Goal: Communication & Community: Connect with others

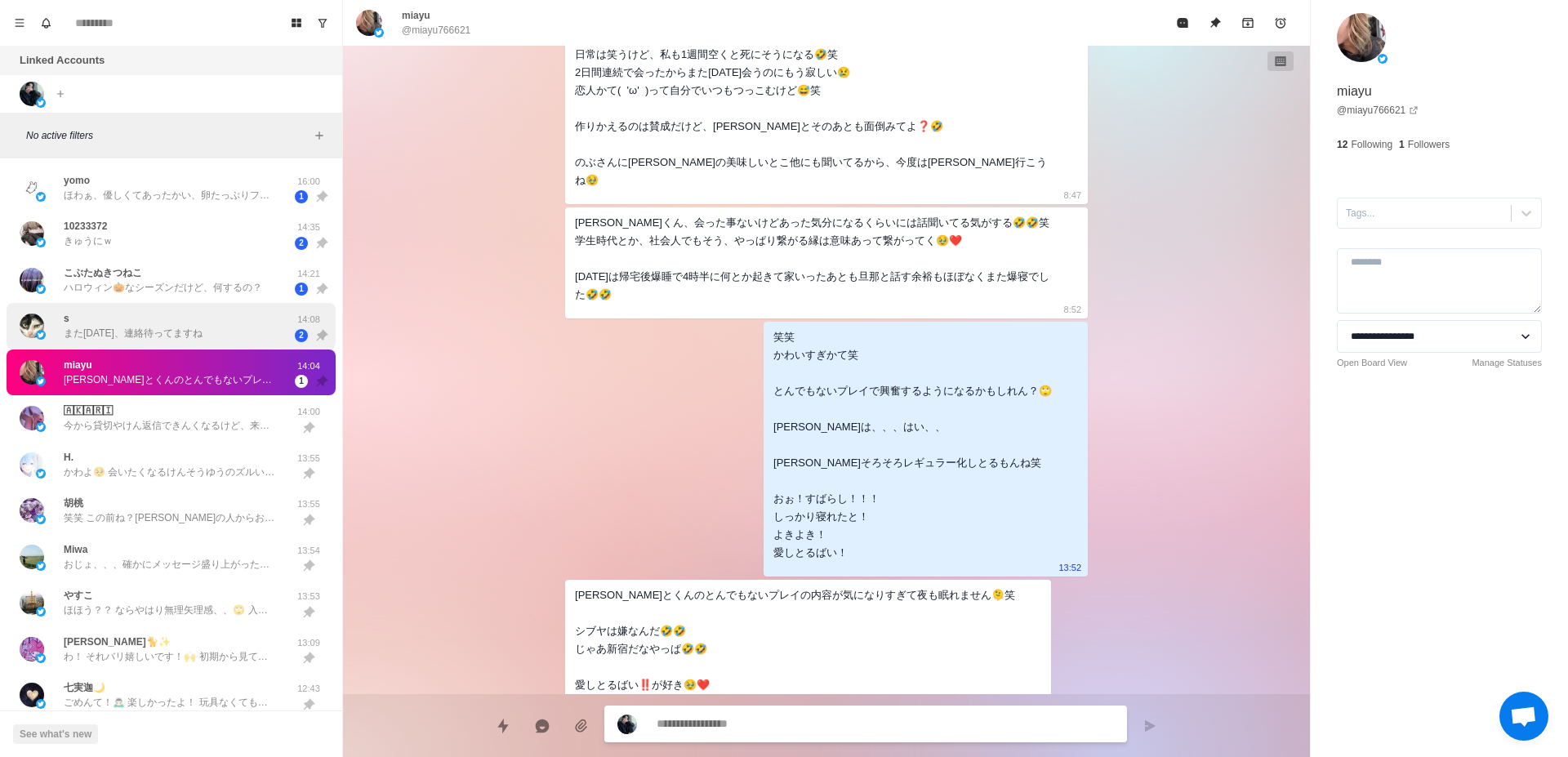
click at [169, 332] on p "また[DATE]、連絡待ってますね" at bounding box center [133, 332] width 139 height 15
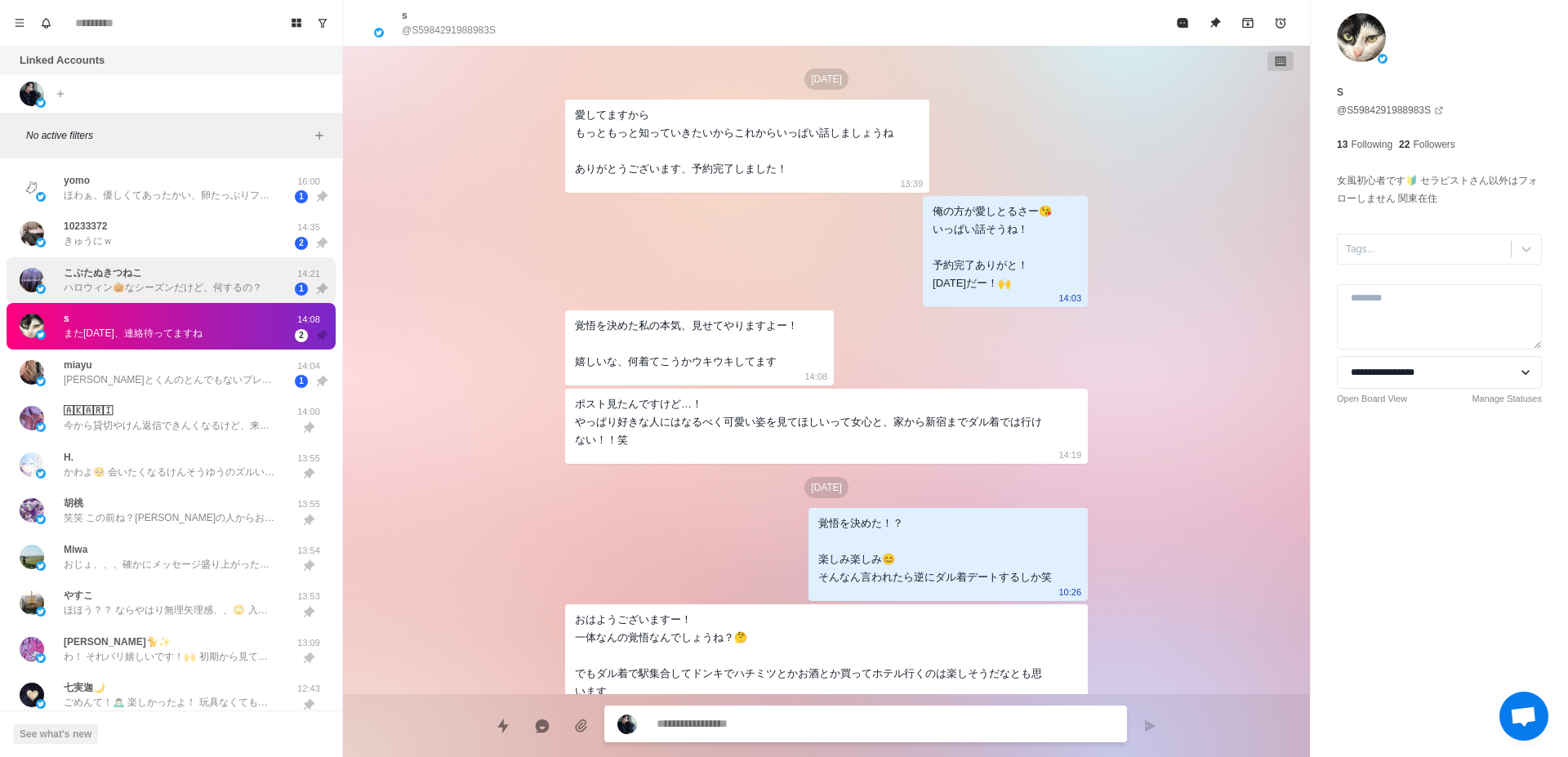
scroll to position [4130, 0]
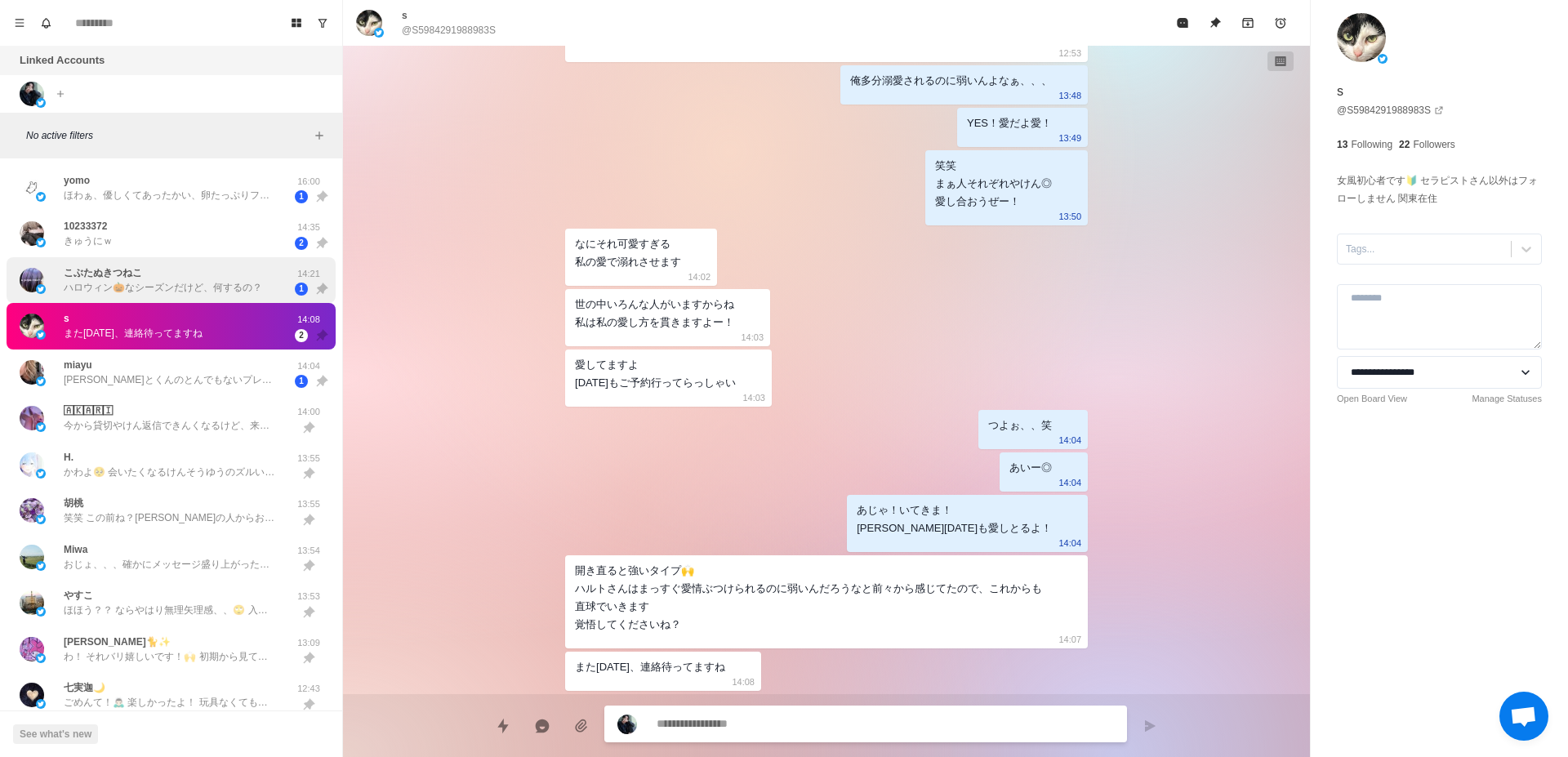
click at [172, 294] on p "ハロウィン🎃なシーズンだけど、何するの？" at bounding box center [163, 287] width 199 height 15
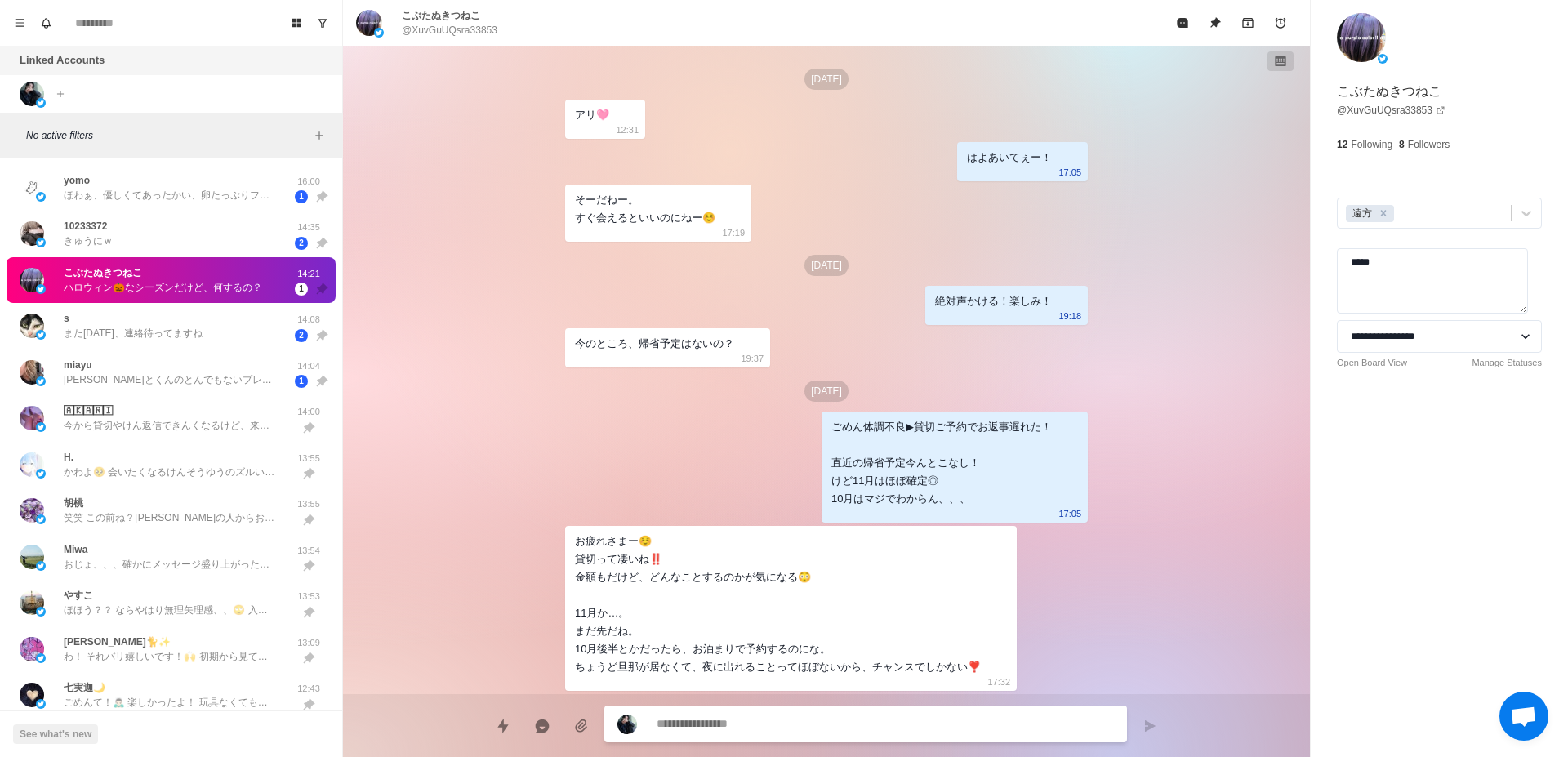
scroll to position [4705, 0]
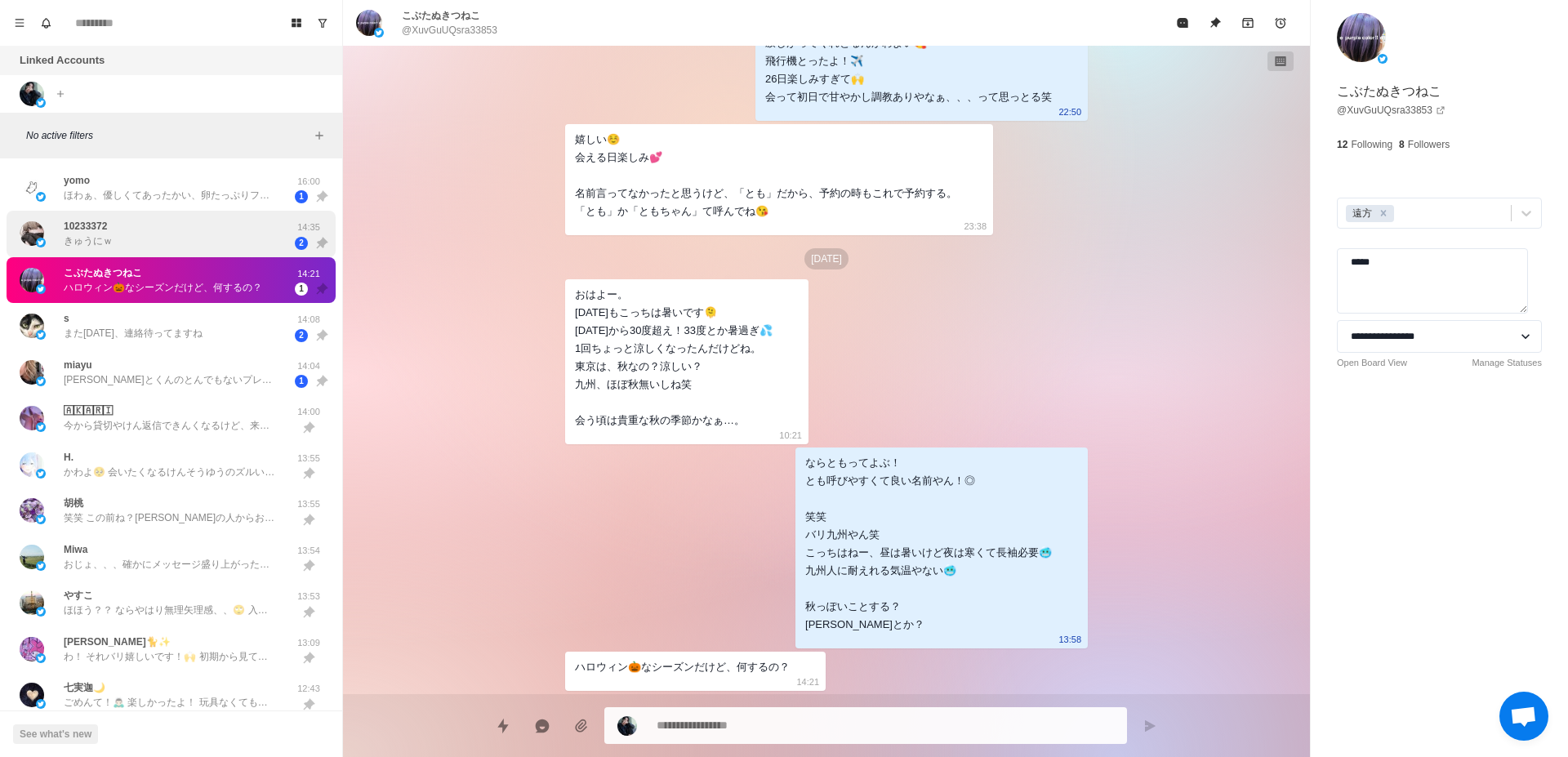
click at [180, 246] on div "10233372 きゅうにｗ" at bounding box center [154, 234] width 269 height 34
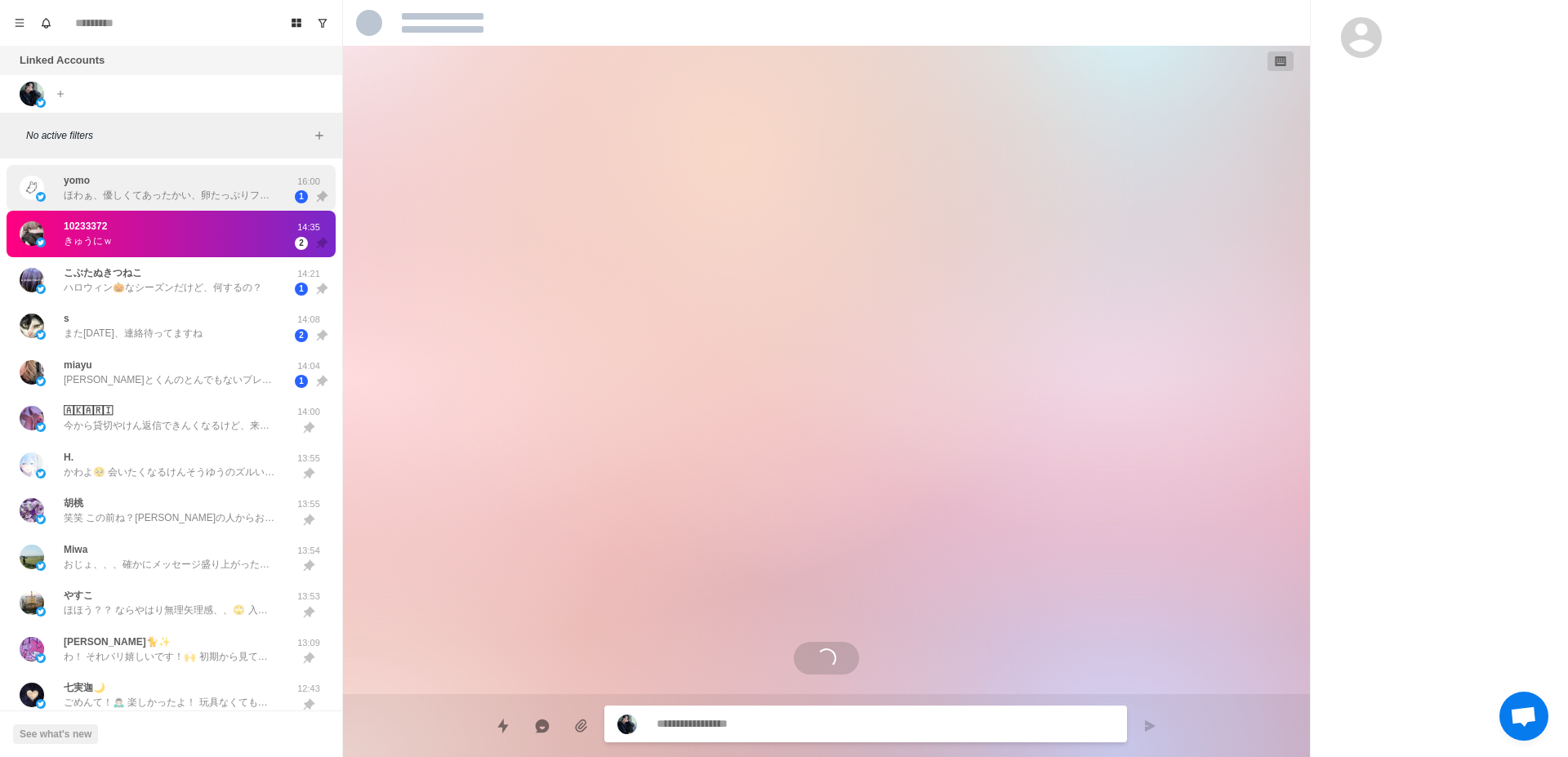
scroll to position [2671, 0]
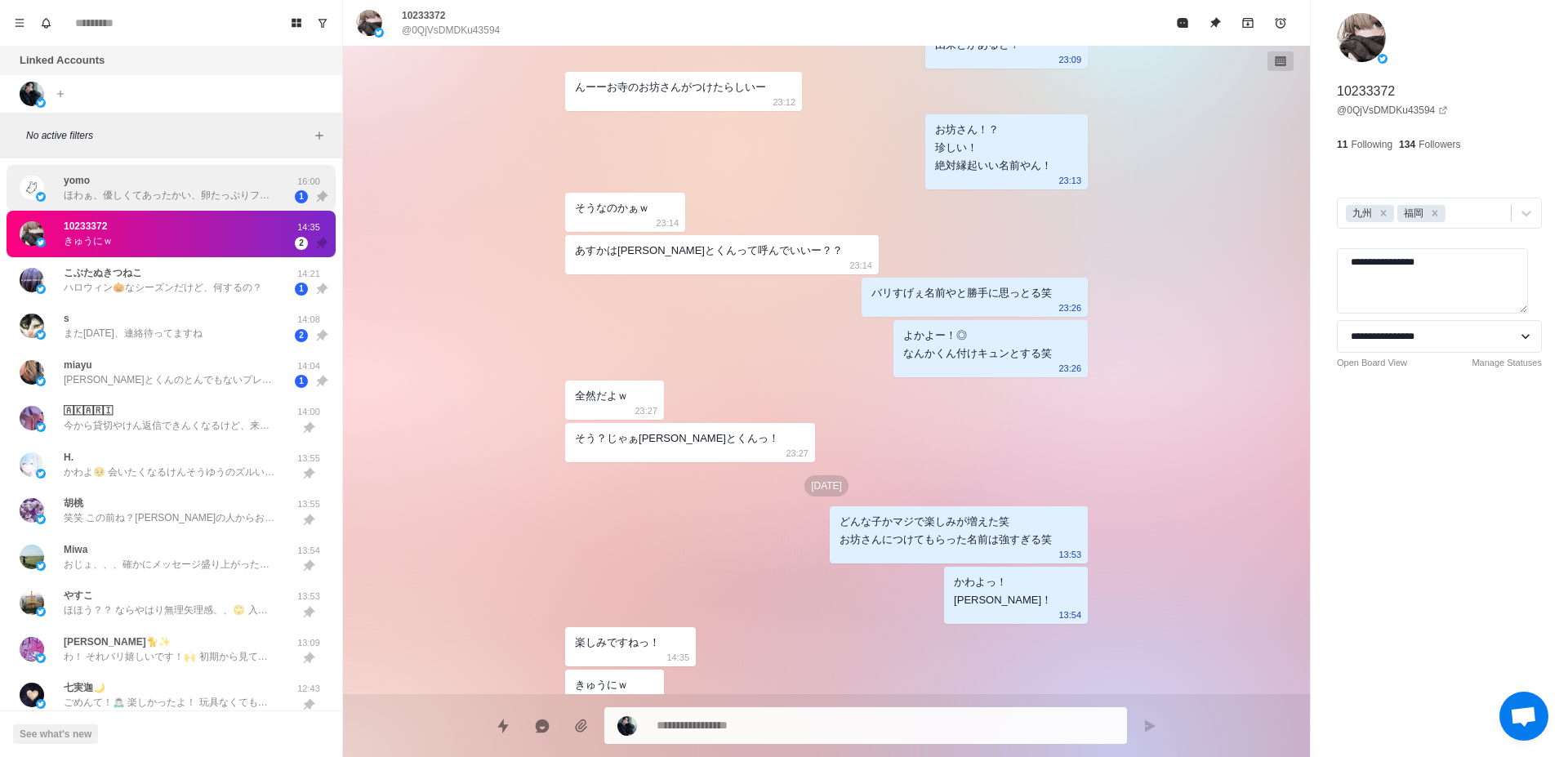
click at [180, 203] on div "yomo ほわぁ、優しくてあったかい、卵たっぷりフレンチトーストに勝てるくらいの大丈夫[PERSON_NAME]目指す🥳 [PERSON_NAME]とくんの愛…" at bounding box center [154, 188] width 269 height 34
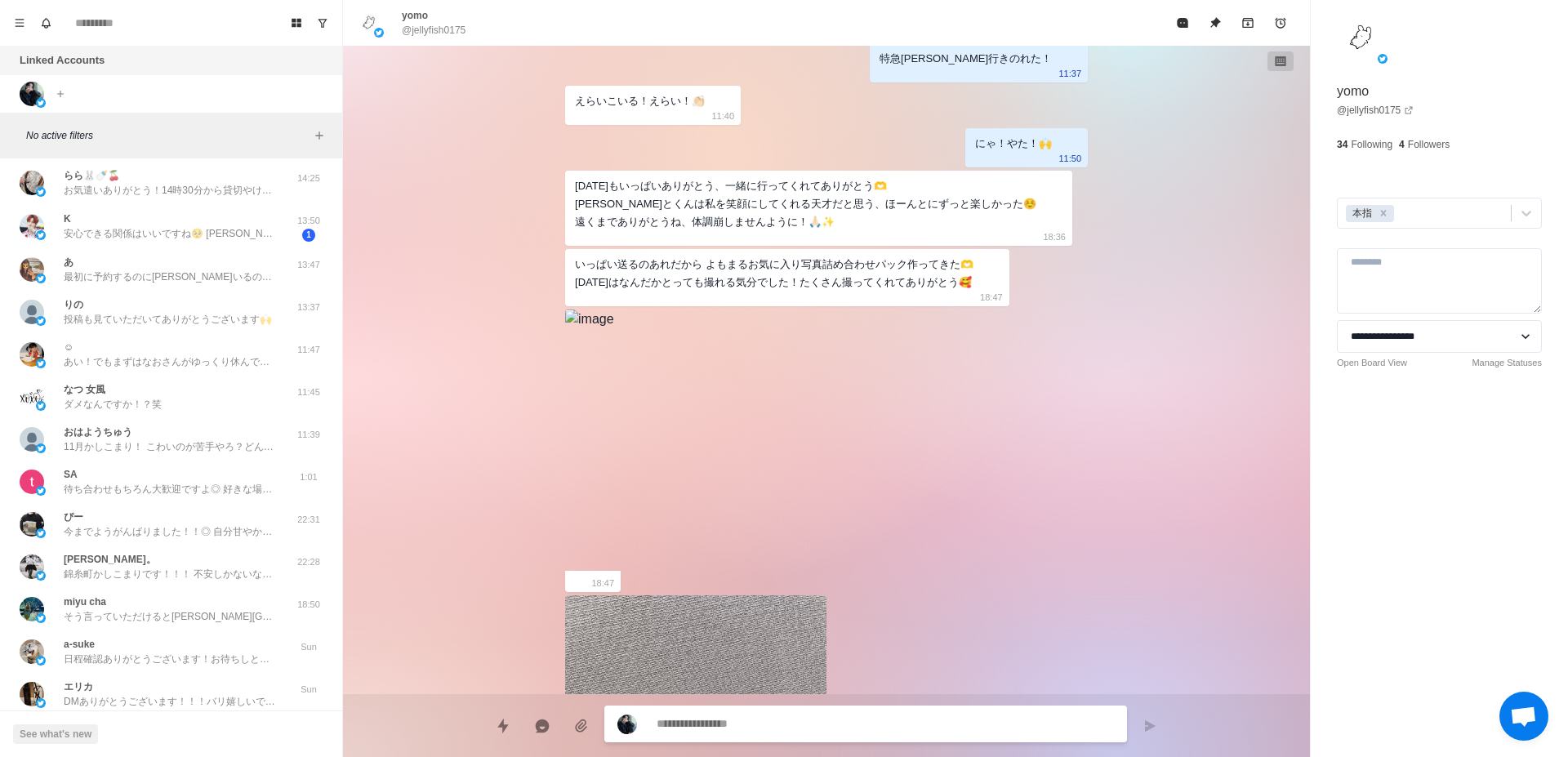
scroll to position [2470, 0]
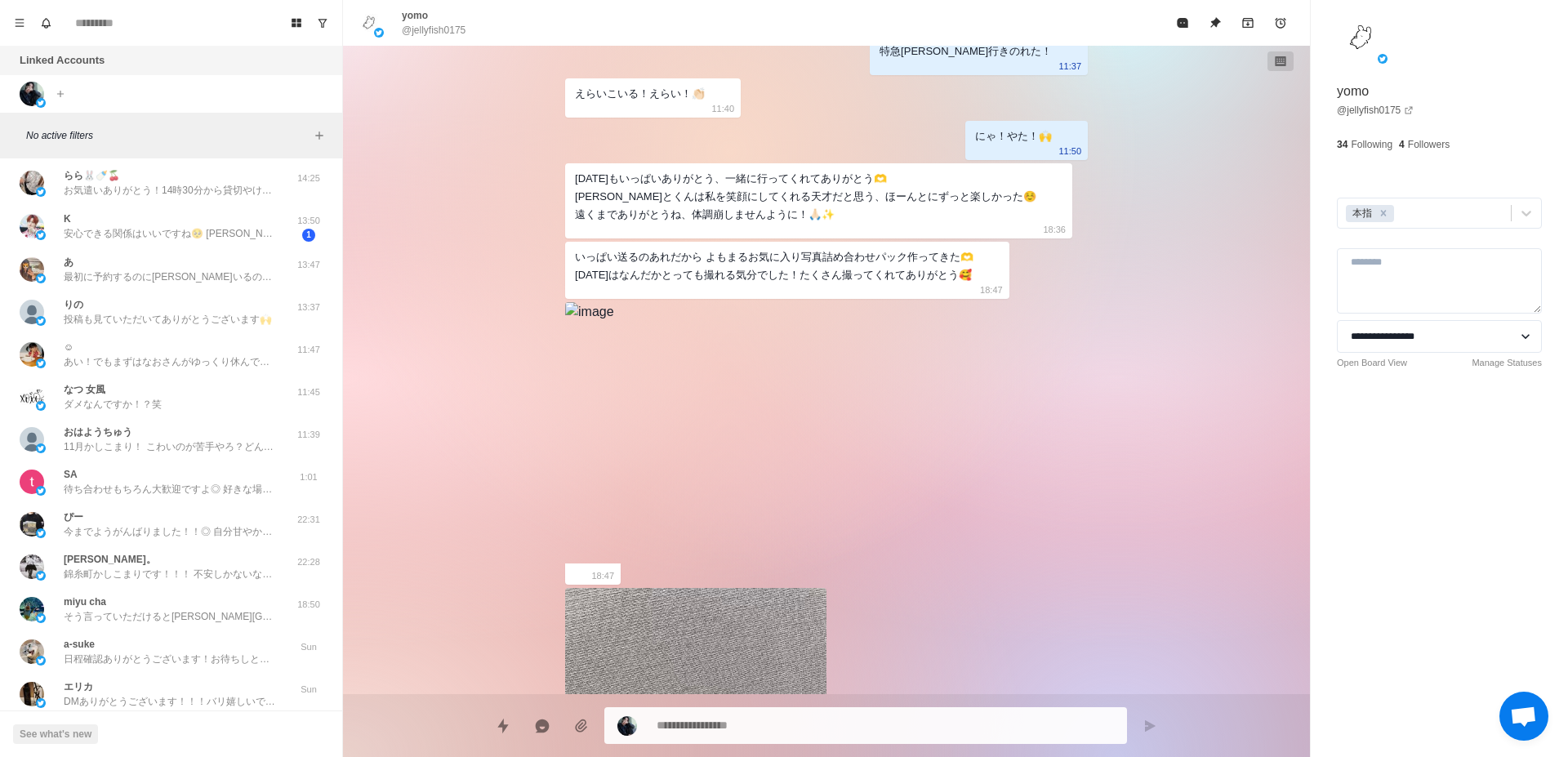
click at [609, 322] on img at bounding box center [590, 312] width 49 height 20
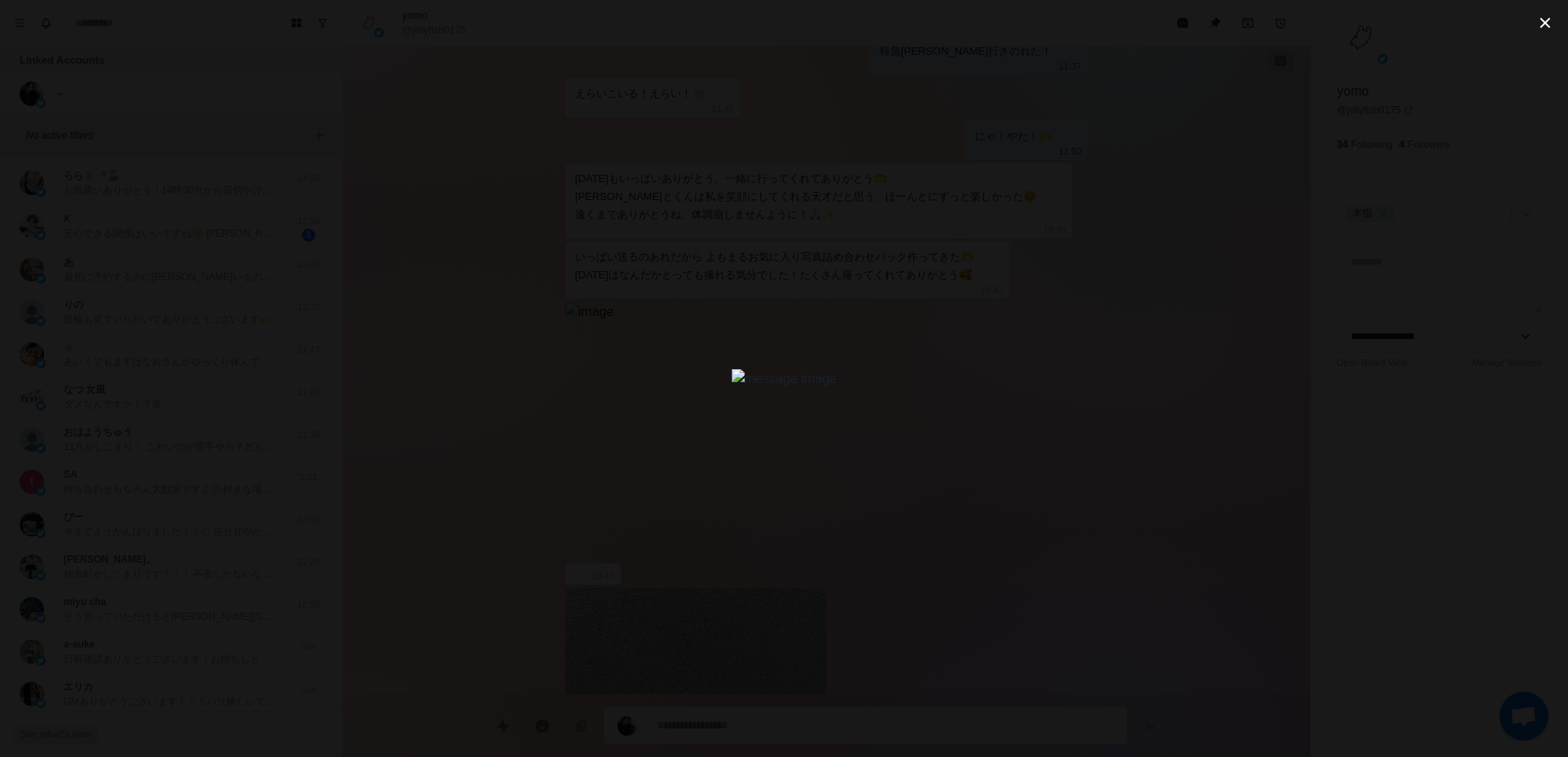
click at [1552, 26] on icon "close-button" at bounding box center [1546, 22] width 20 height 20
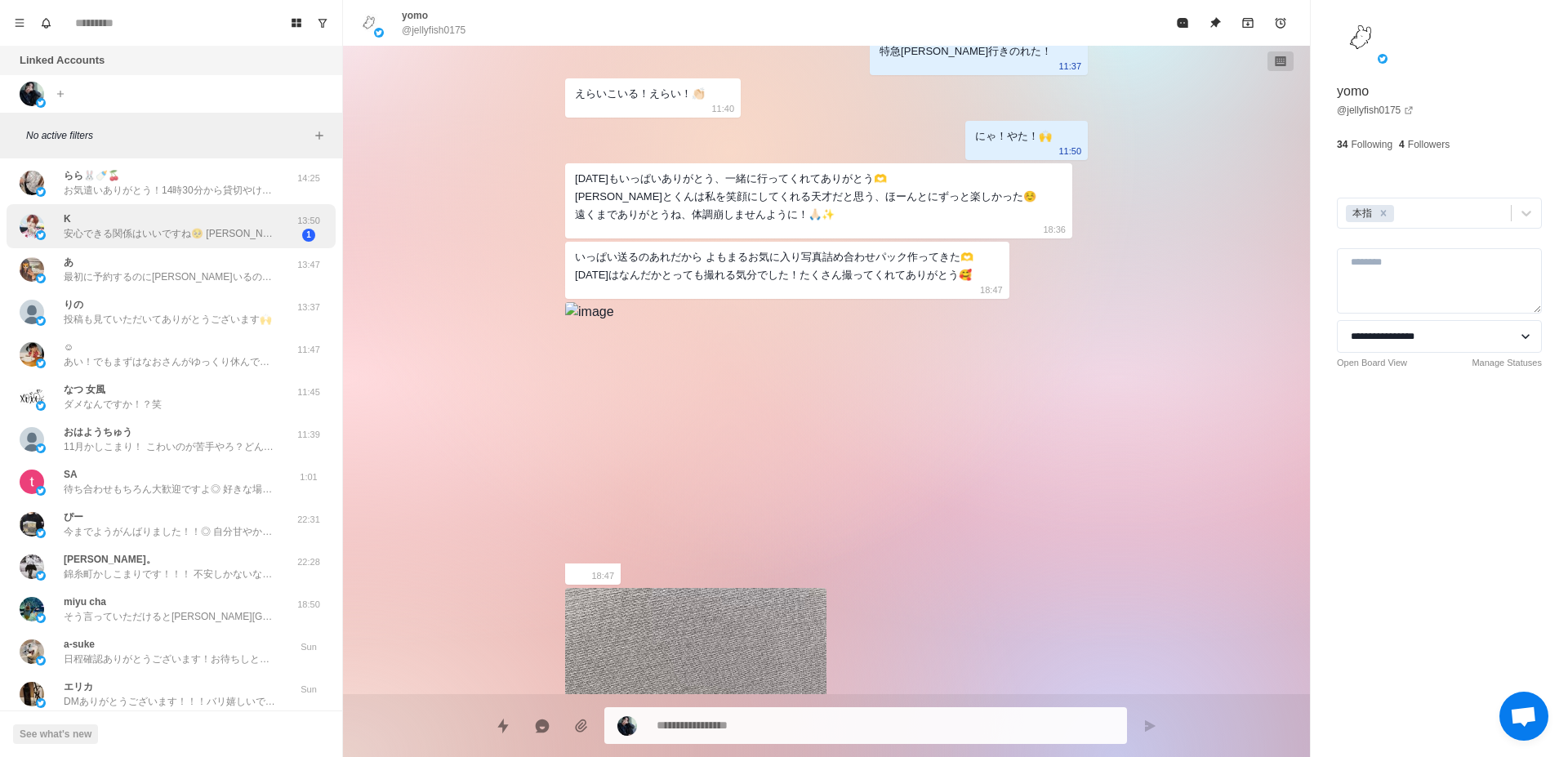
click at [231, 224] on div "K 安心できる関係はいいですね🥺 [PERSON_NAME]とくんの雰囲気気になります..." at bounding box center [170, 226] width 212 height 29
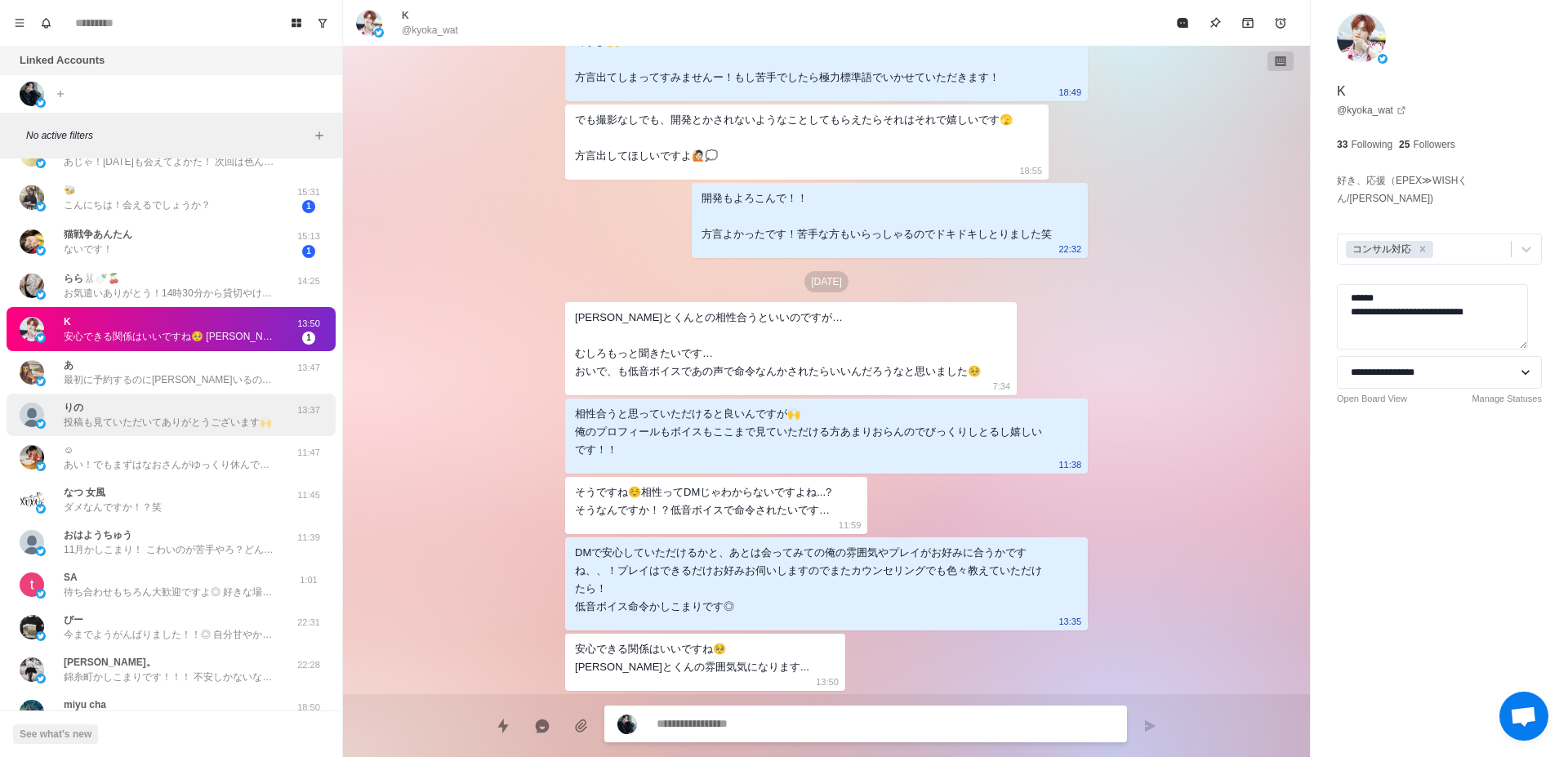
scroll to position [1029, 0]
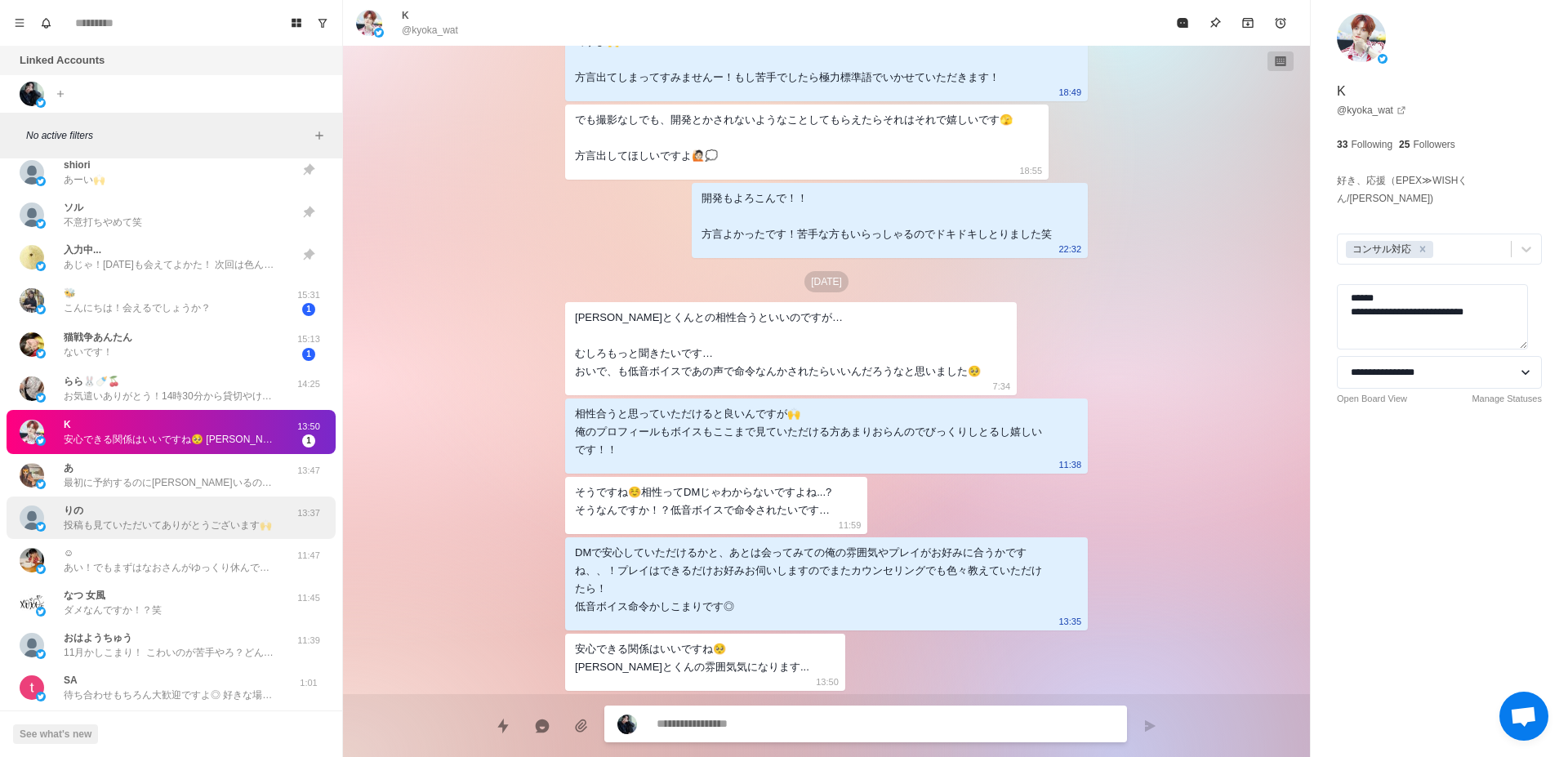
click at [251, 291] on div "🐝 こんにちは！会えるでしょうか？" at bounding box center [154, 300] width 269 height 32
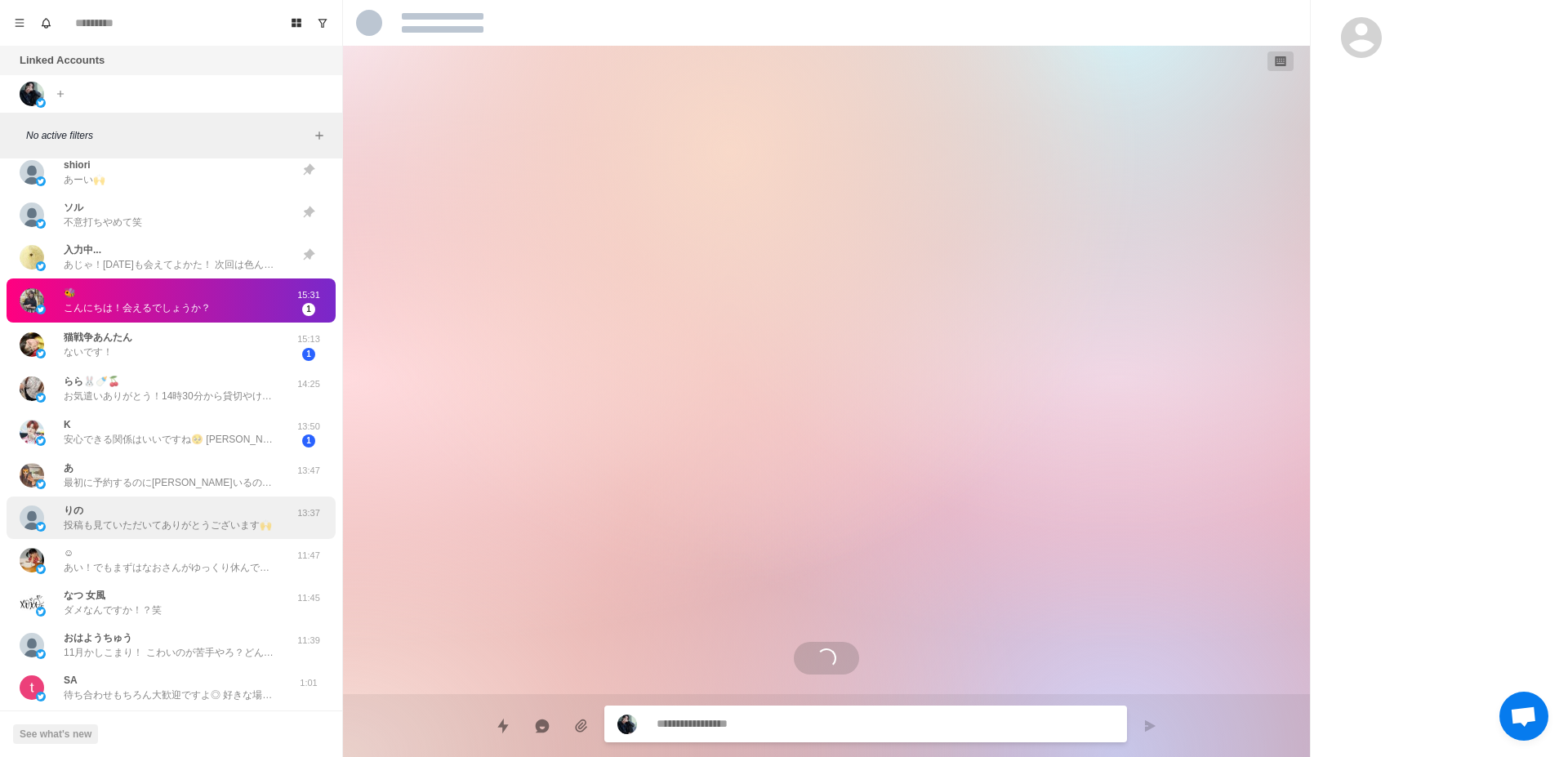
scroll to position [0, 0]
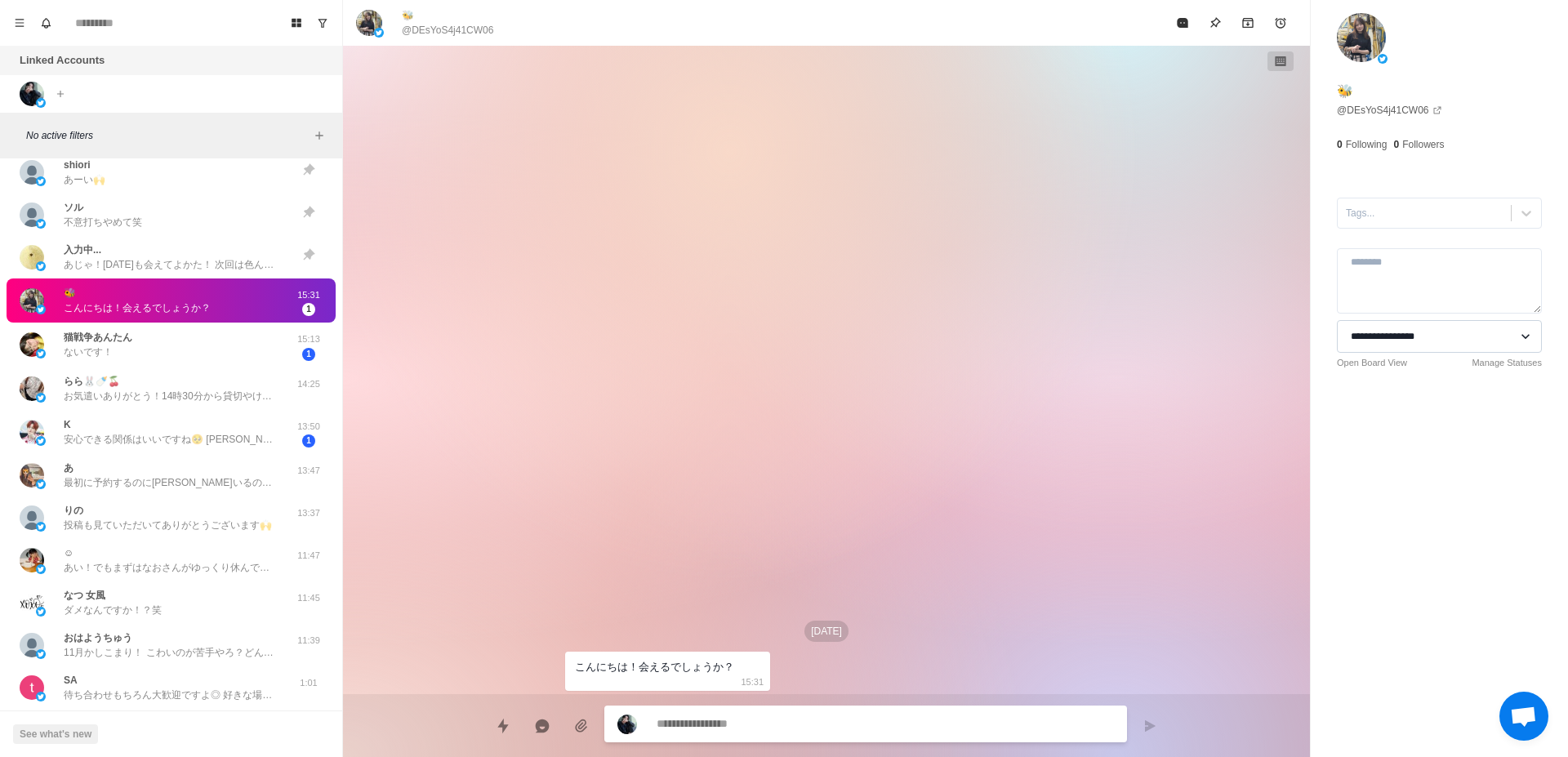
type textarea "*"
click at [1337, 320] on select "**********" at bounding box center [1439, 337] width 205 height 33
select select "**********"
type textarea "*"
select select
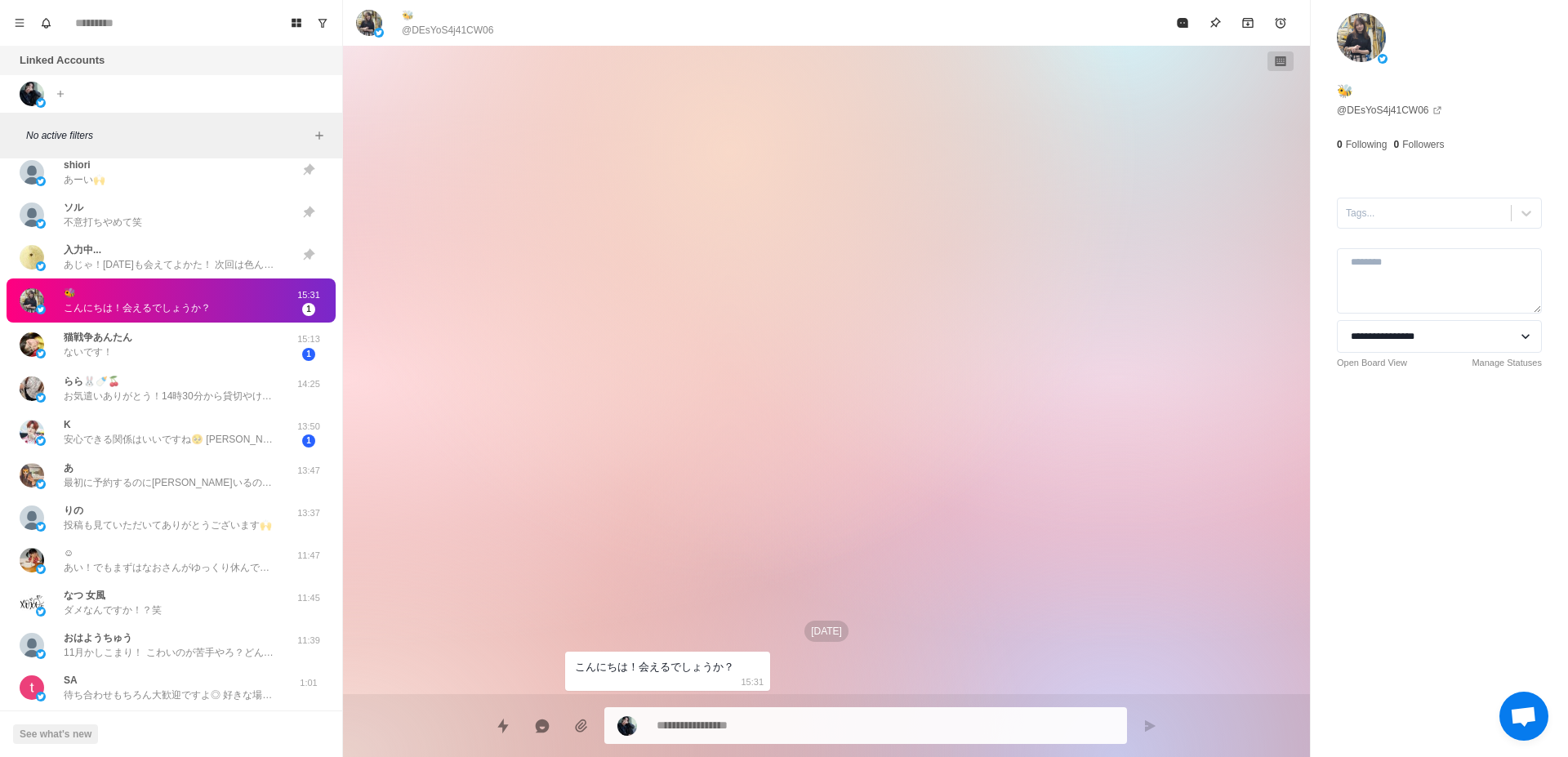
type textarea "*"
select select "**********"
click at [295, 20] on icon "Board View" at bounding box center [296, 23] width 9 height 9
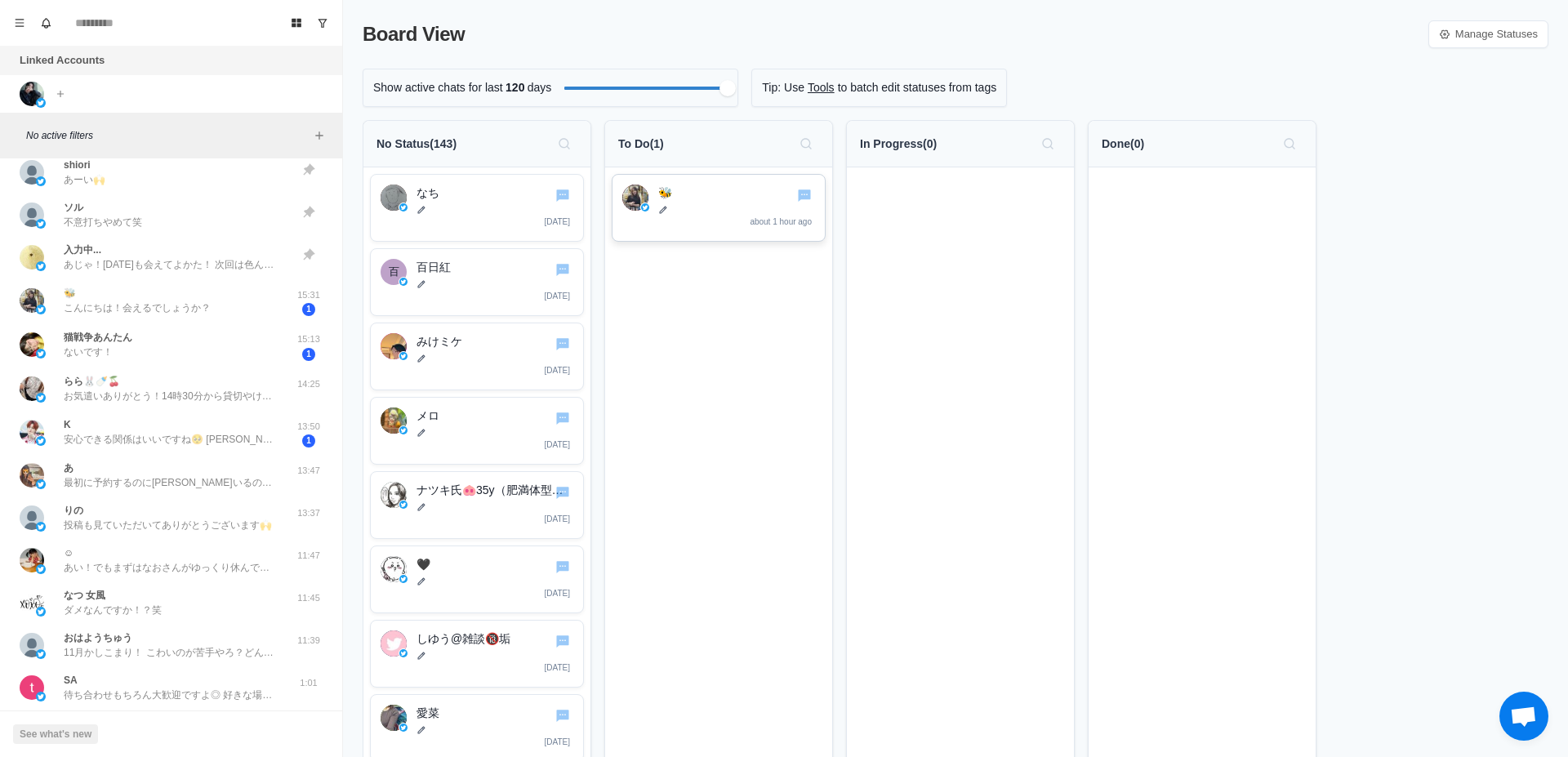
click at [718, 186] on p "🐝" at bounding box center [737, 193] width 157 height 17
click at [630, 196] on img at bounding box center [635, 198] width 26 height 26
click at [733, 189] on p "🐝" at bounding box center [737, 193] width 157 height 17
drag, startPoint x: 733, startPoint y: 189, endPoint x: 959, endPoint y: 178, distance: 226.3
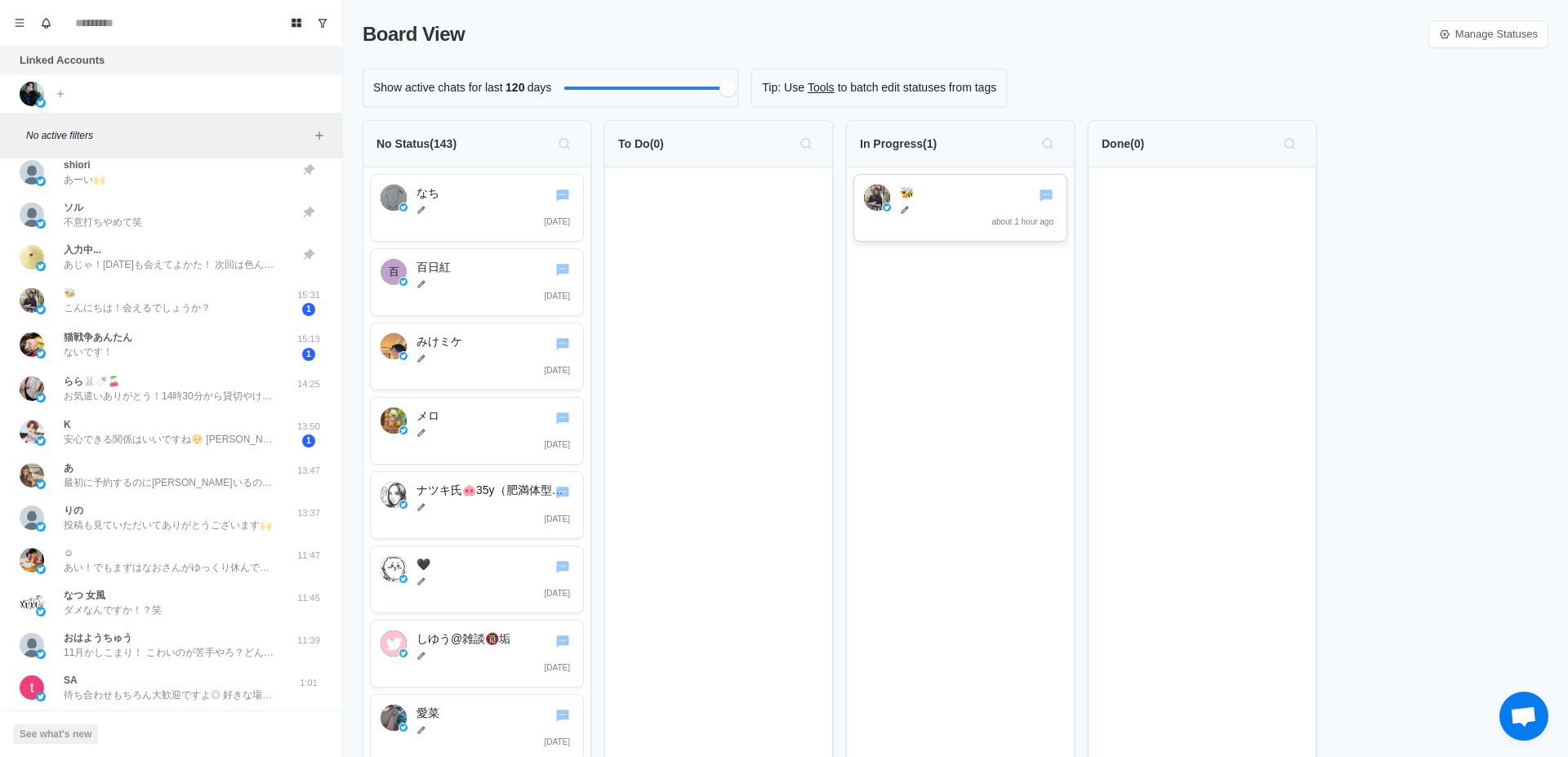
click at [952, 188] on p "🐝" at bounding box center [979, 193] width 157 height 17
click at [871, 200] on img at bounding box center [877, 198] width 26 height 26
click at [1042, 199] on icon "Go to chat" at bounding box center [1046, 195] width 13 height 12
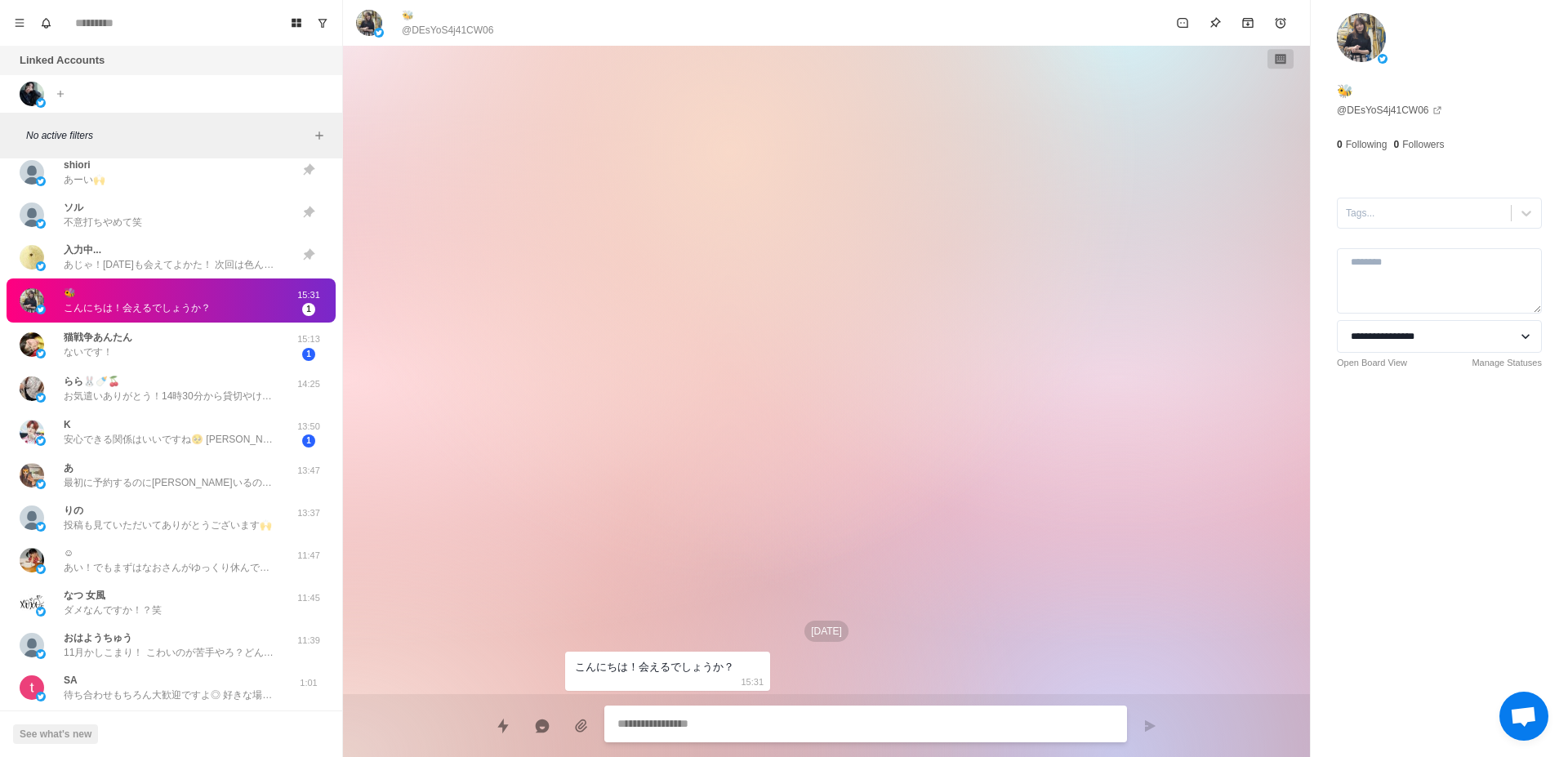
type textarea "*"
select select "**********"
type textarea "*"
select select "**********"
click at [292, 23] on icon "Board View" at bounding box center [296, 22] width 11 height 11
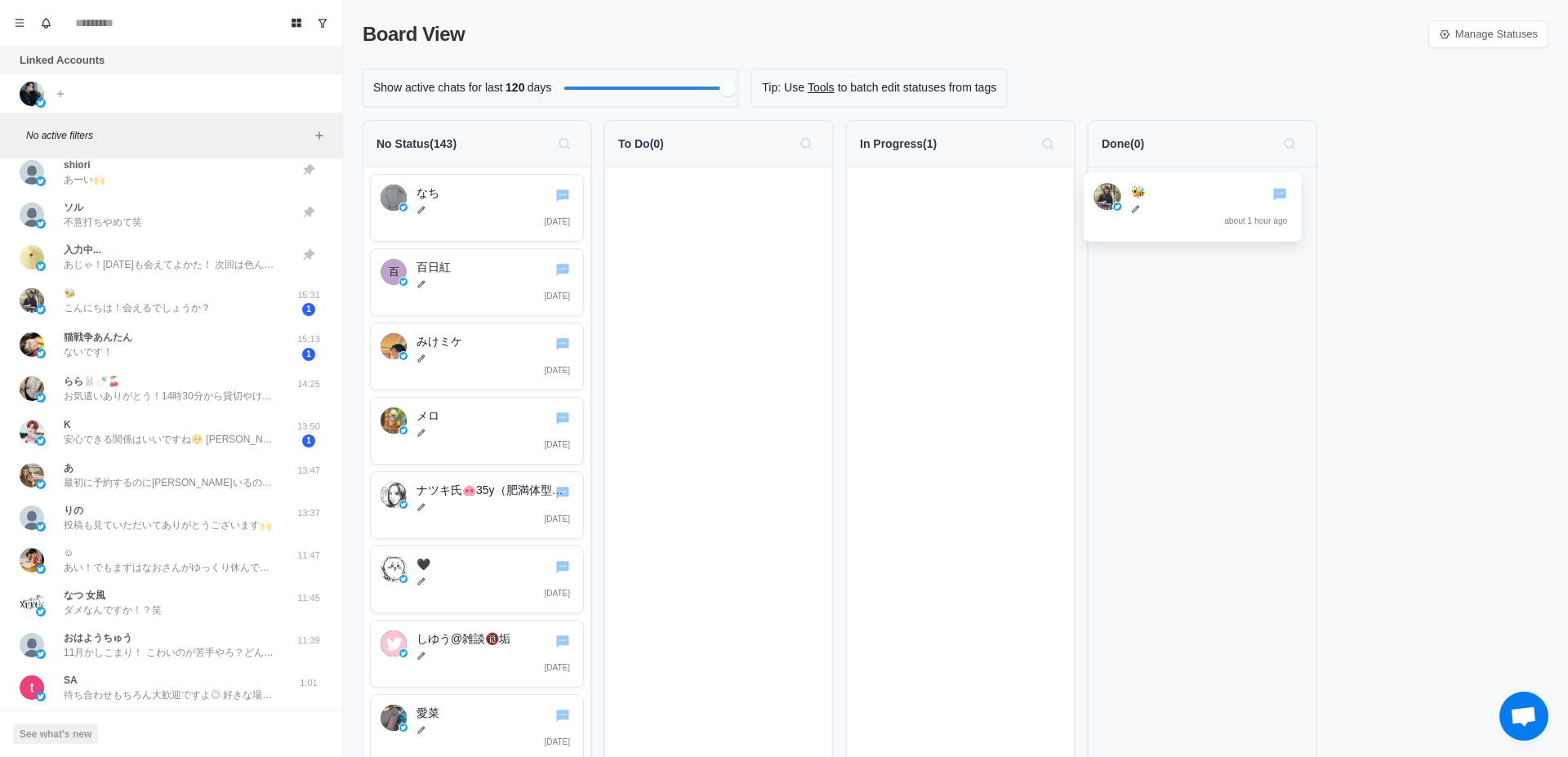
drag, startPoint x: 990, startPoint y: 194, endPoint x: 1226, endPoint y: 195, distance: 236.0
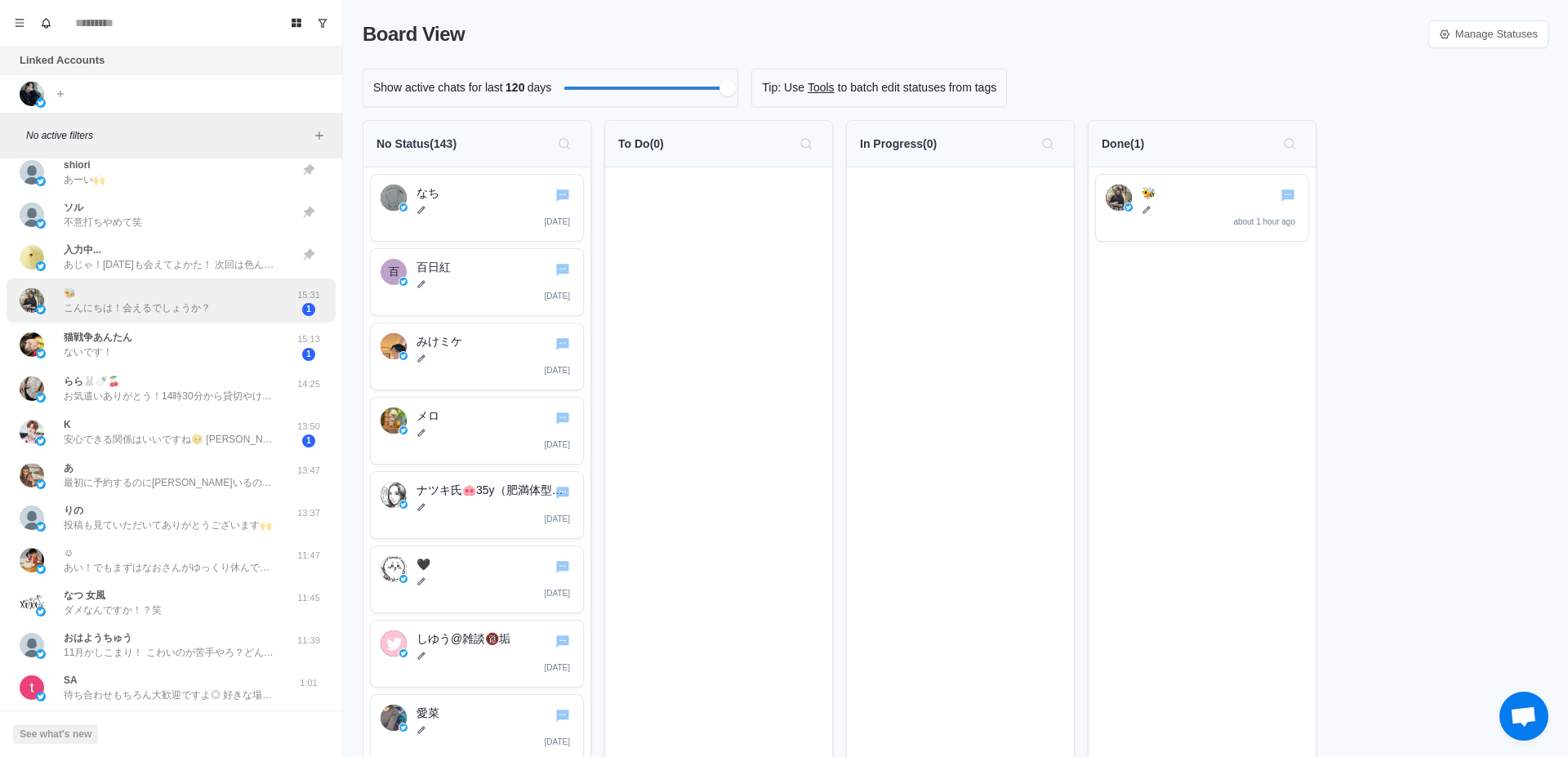
click at [197, 306] on p "こんにちは！会えるでしょうか？" at bounding box center [137, 307] width 147 height 15
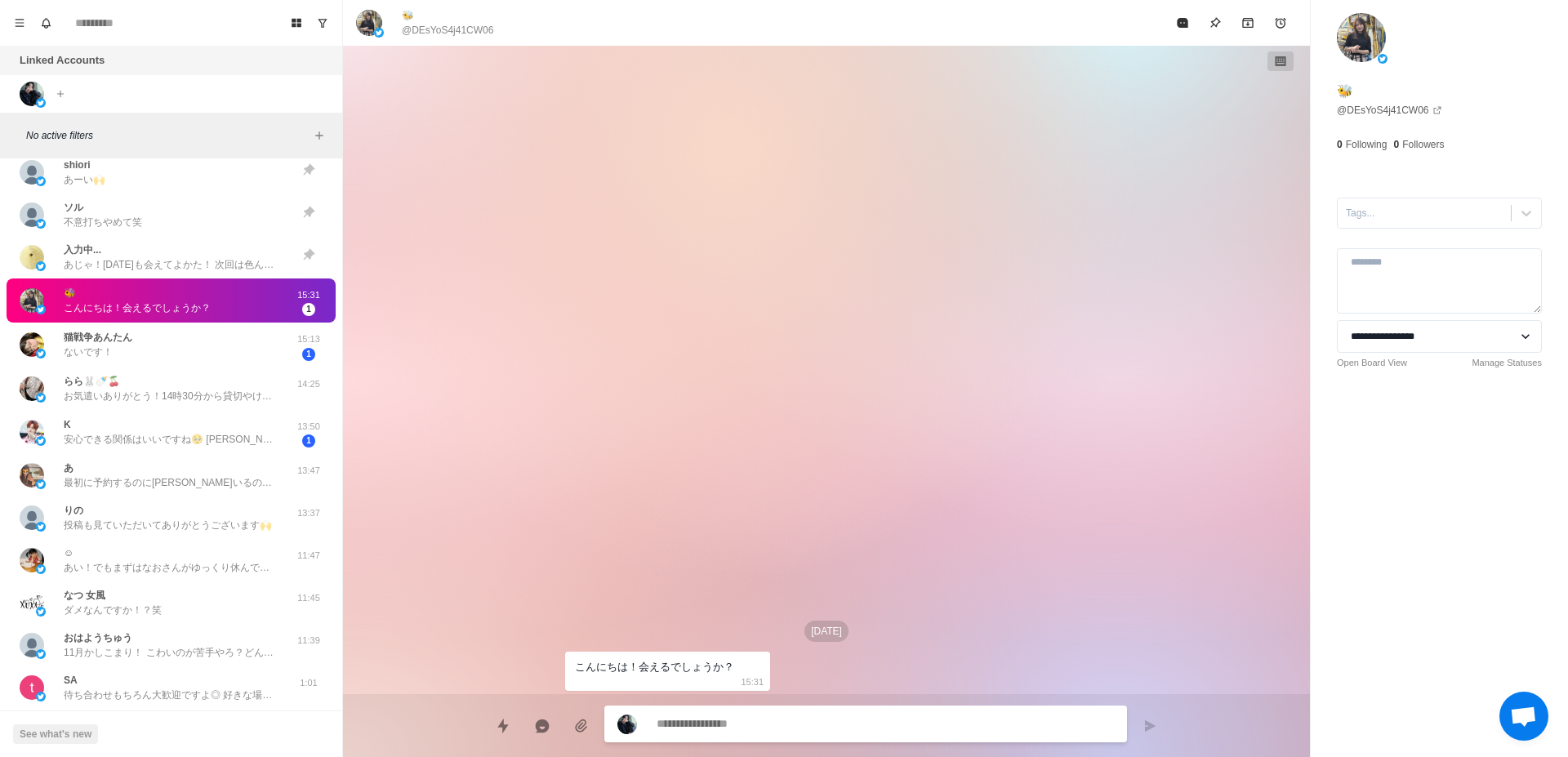
type textarea "*"
select select "**********"
type textarea "*"
select select "**********"
click at [300, 25] on icon "Board View" at bounding box center [296, 23] width 9 height 9
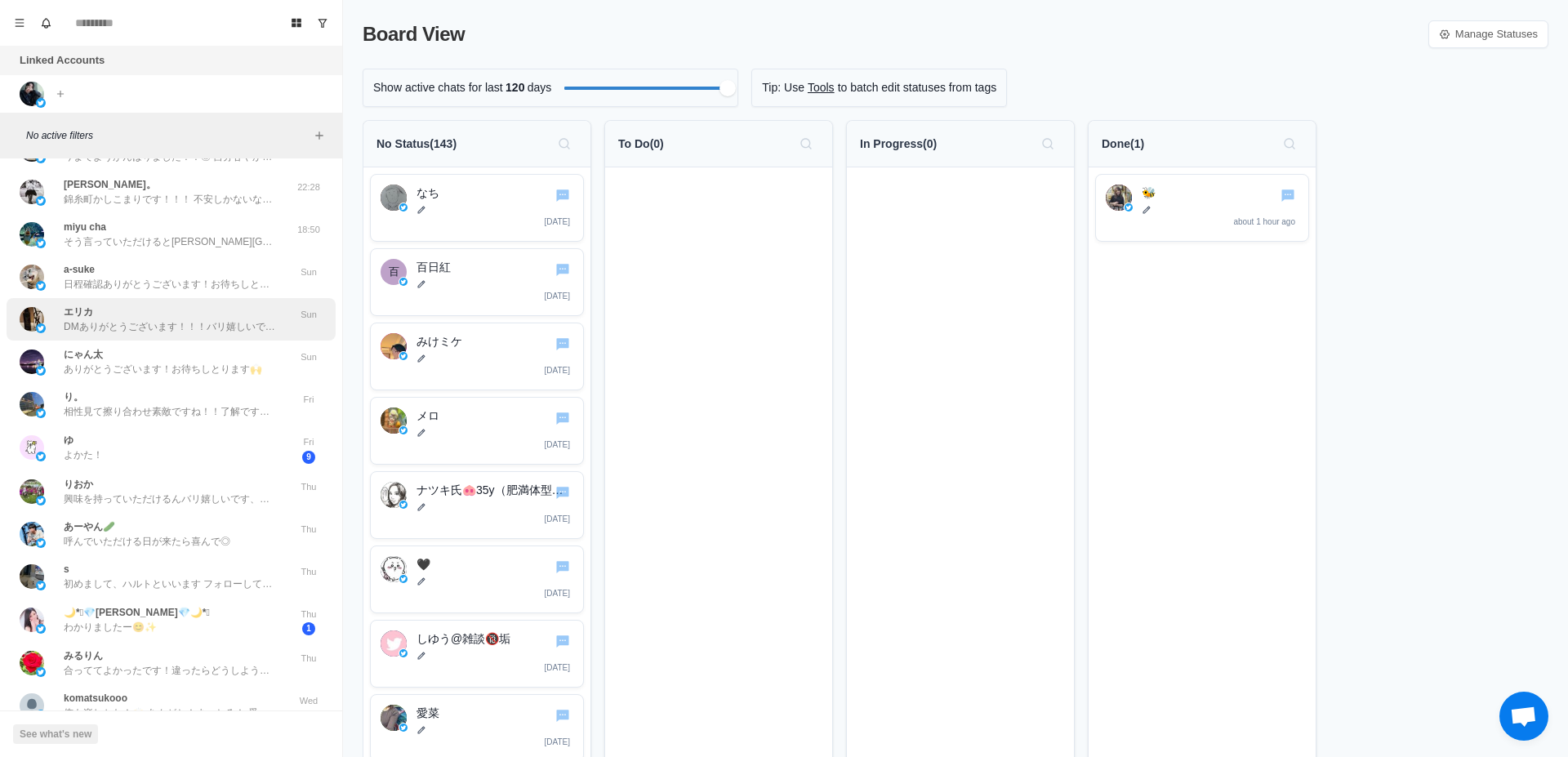
scroll to position [1646, 0]
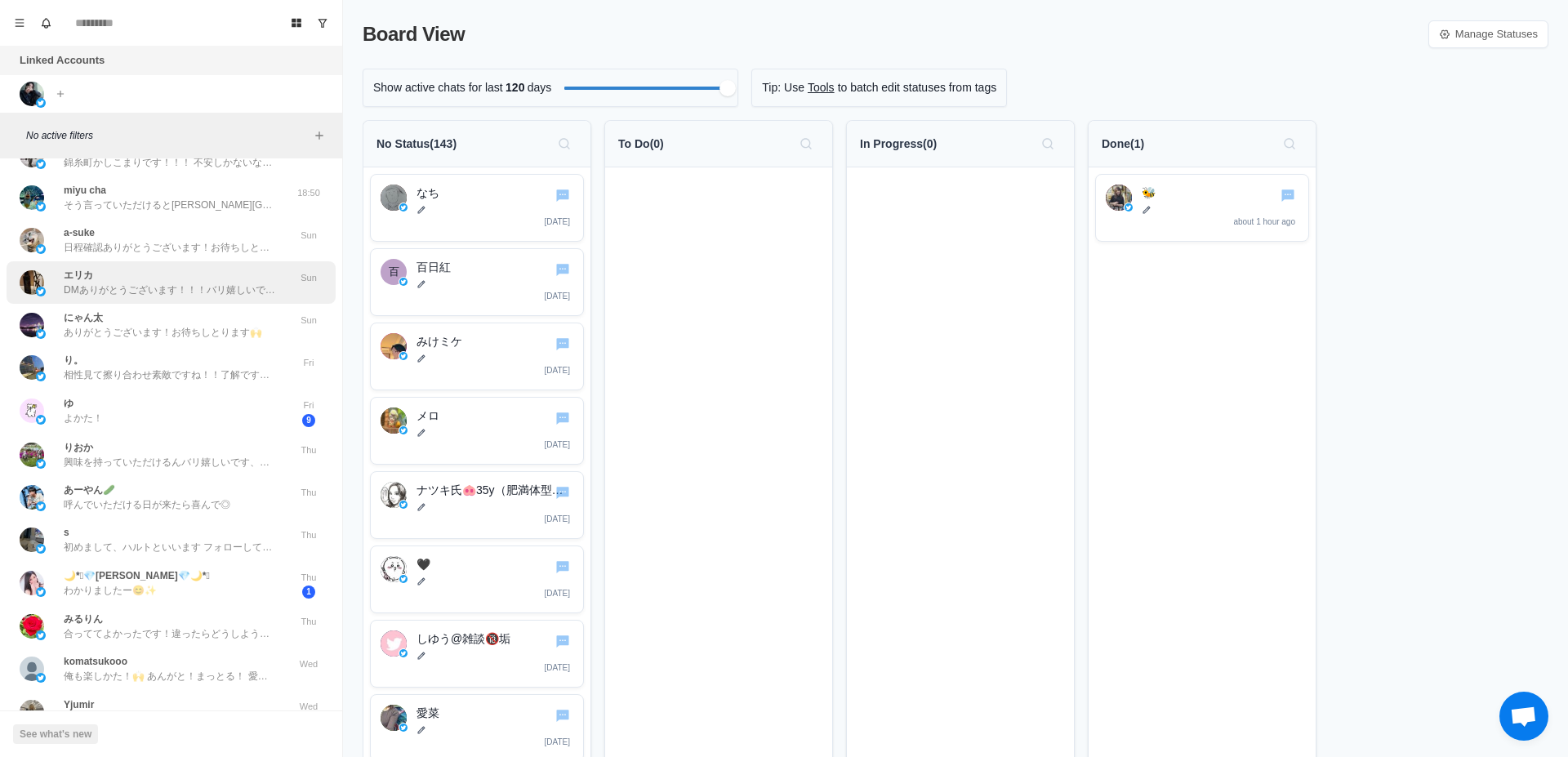
click at [201, 475] on div "りおか 興味を持っていただけるんバリ嬉しいです、ありがとうございます！！🙌 もちろん当日予約大歓迎です！！◎ Thu" at bounding box center [171, 454] width 329 height 42
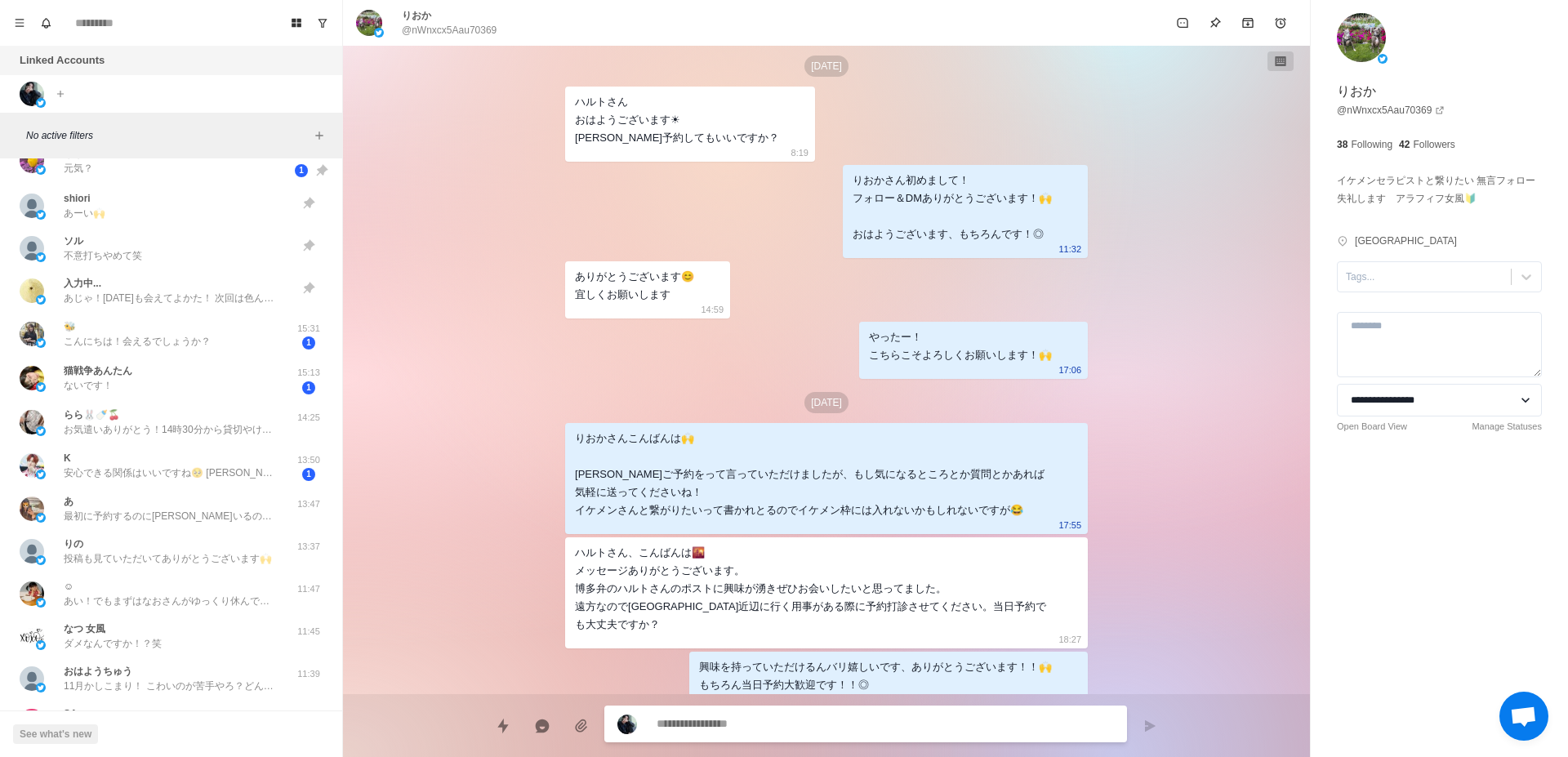
scroll to position [1029, 0]
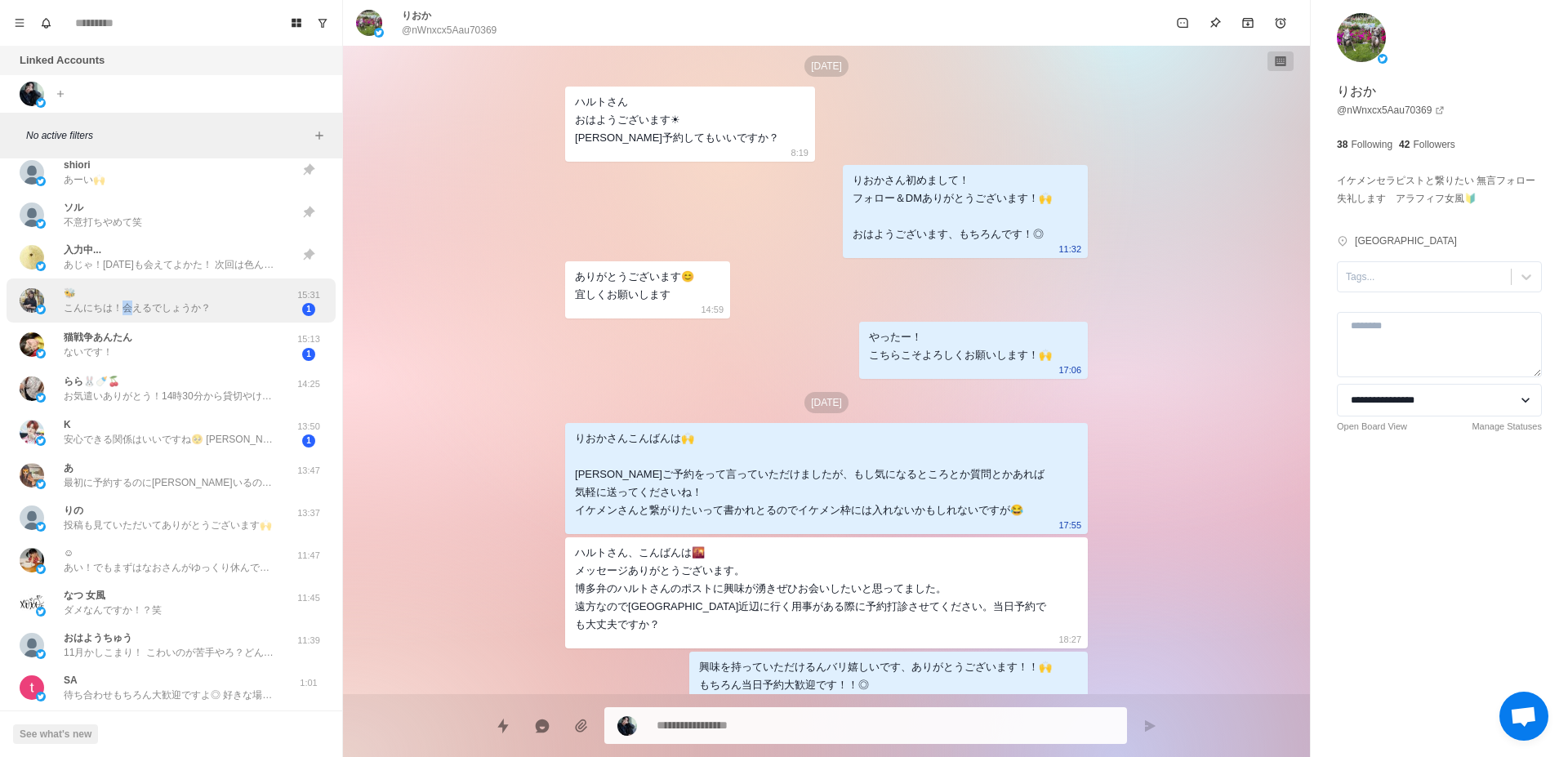
click at [129, 312] on p "こんにちは！会えるでしょうか？" at bounding box center [137, 307] width 147 height 15
type textarea "*"
select select "**********"
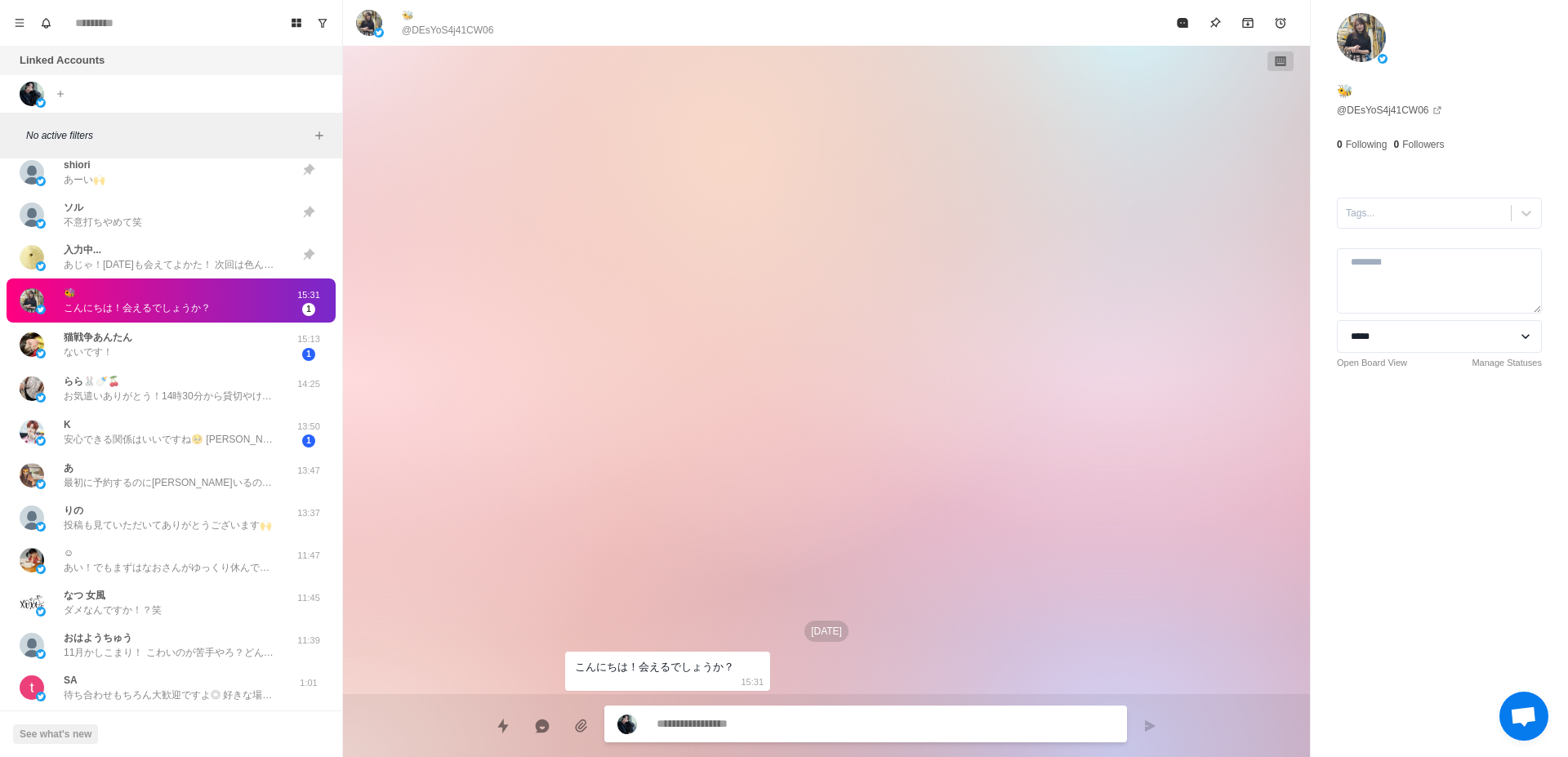
scroll to position [0, 0]
click at [297, 21] on icon "Board View" at bounding box center [296, 23] width 9 height 9
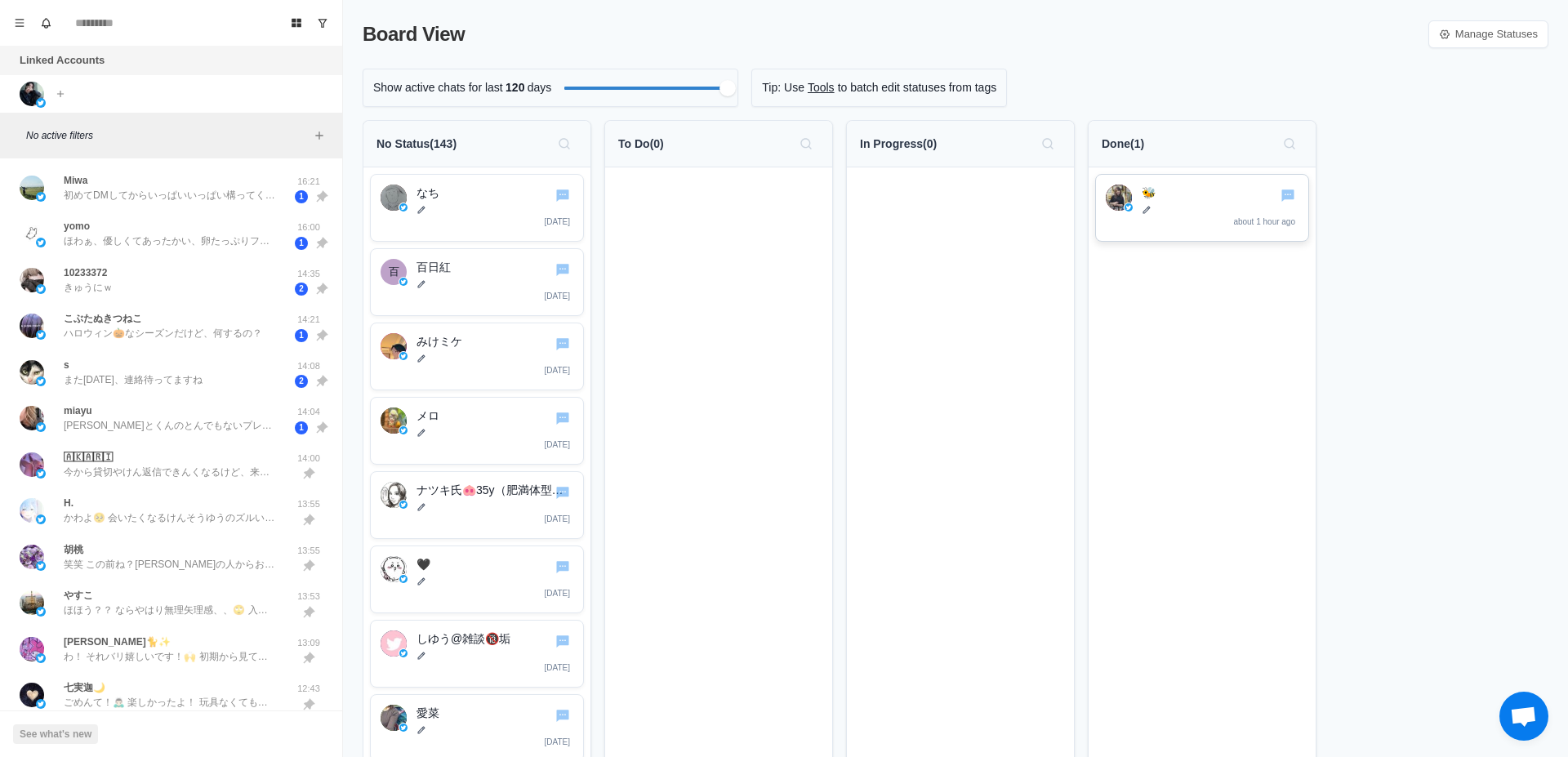
click at [1236, 222] on p "about 1 hour ago" at bounding box center [1265, 222] width 62 height 12
click at [1293, 202] on icon "Go to chat" at bounding box center [1288, 195] width 16 height 16
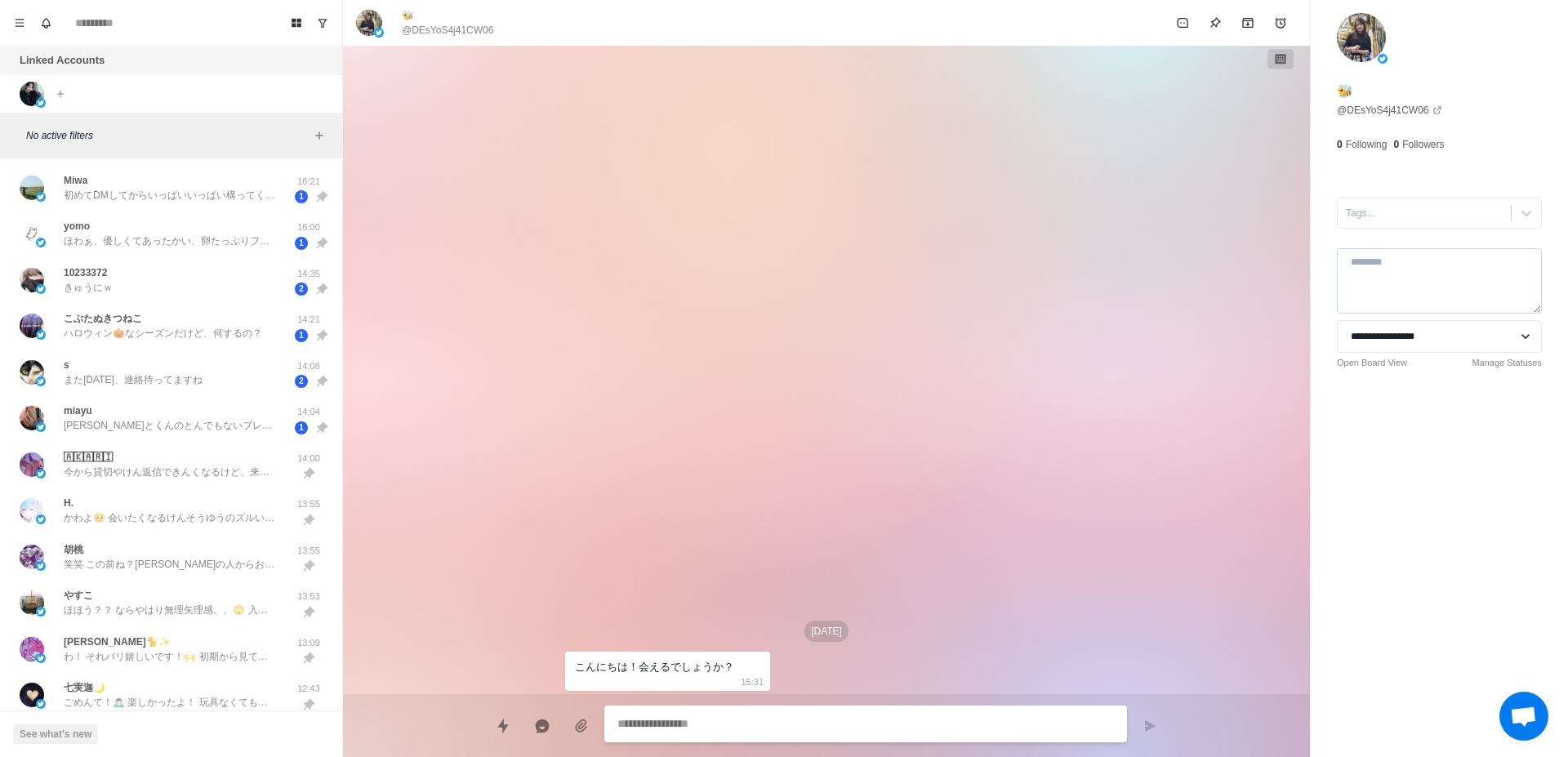
type textarea "*"
select select "**********"
type textarea "*"
click at [1337, 320] on select "**********" at bounding box center [1439, 337] width 205 height 33
select select
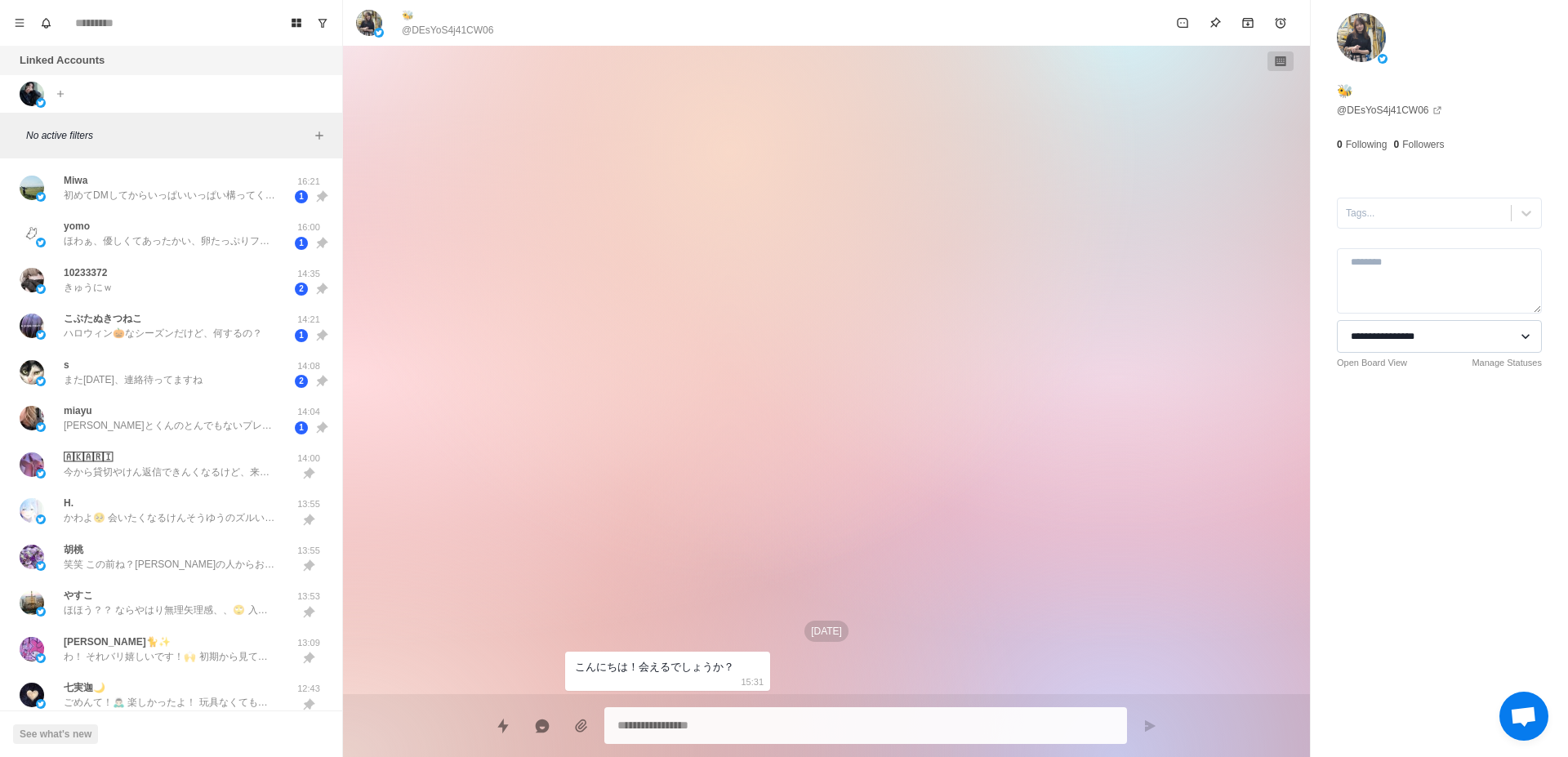
type textarea "*"
select select "**********"
type textarea "*"
select select
click at [294, 26] on icon "Board View" at bounding box center [296, 23] width 9 height 9
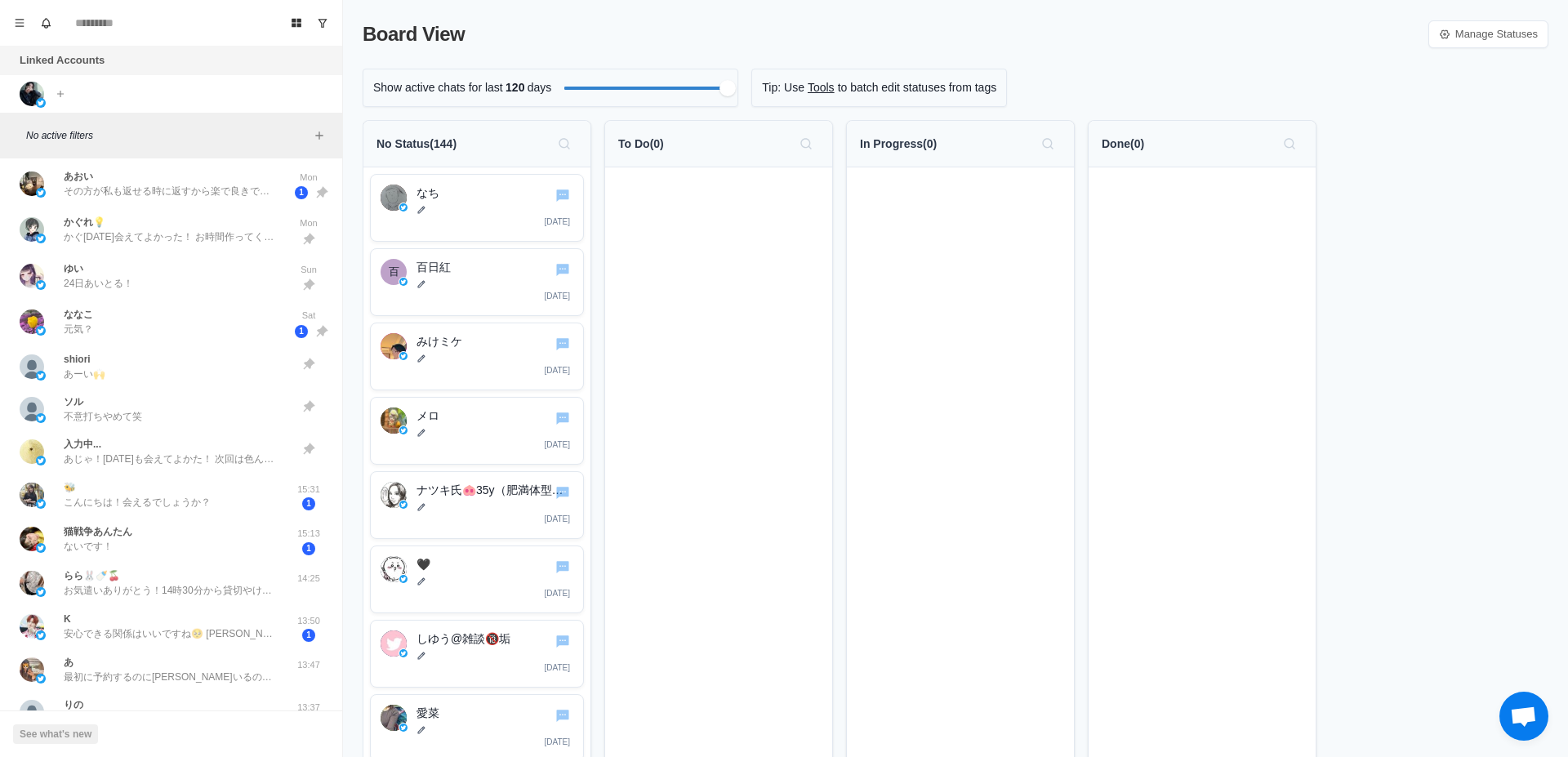
scroll to position [1029, 0]
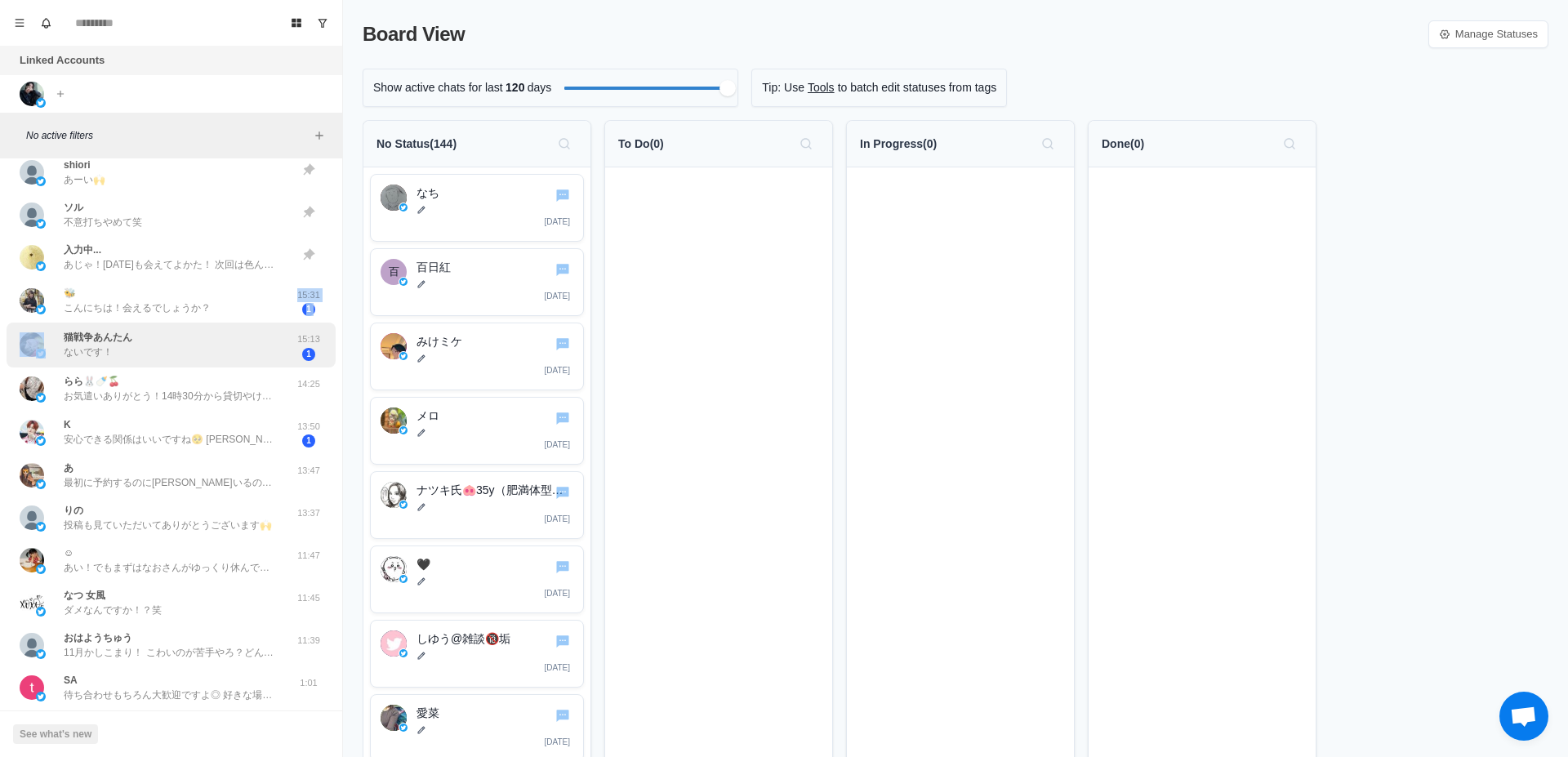
drag, startPoint x: 218, startPoint y: 305, endPoint x: 68, endPoint y: 325, distance: 151.3
click at [68, 326] on div "Miwa 初めてDMしてからいっぱいいっぱい構ってくれて褒めてくれてありがとね！ また打診するねー！ またね〜🙌🧡 [PERSON_NAME]大好きだよ〜🧡 …" at bounding box center [171, 515] width 342 height 2759
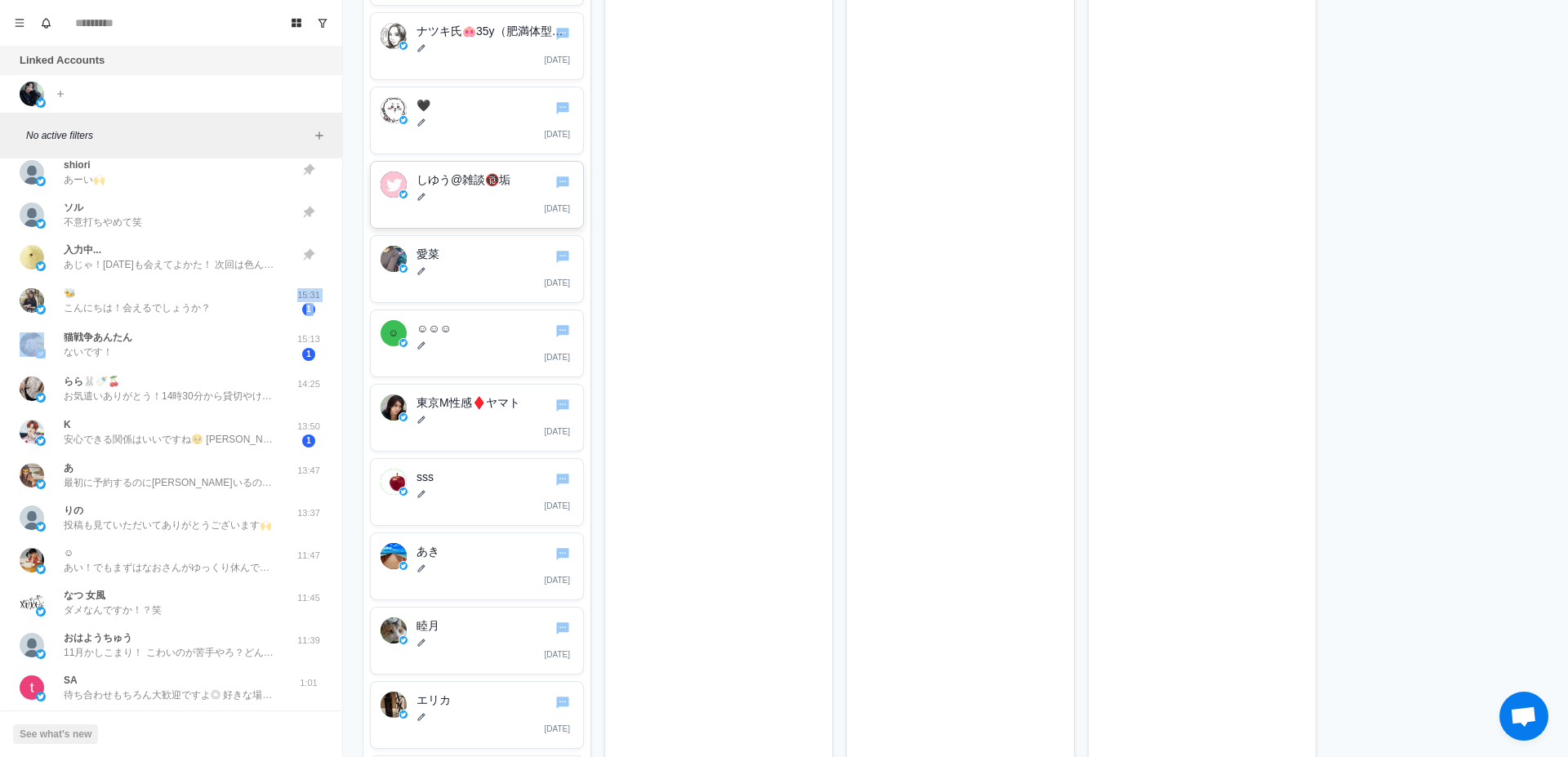
scroll to position [514, 0]
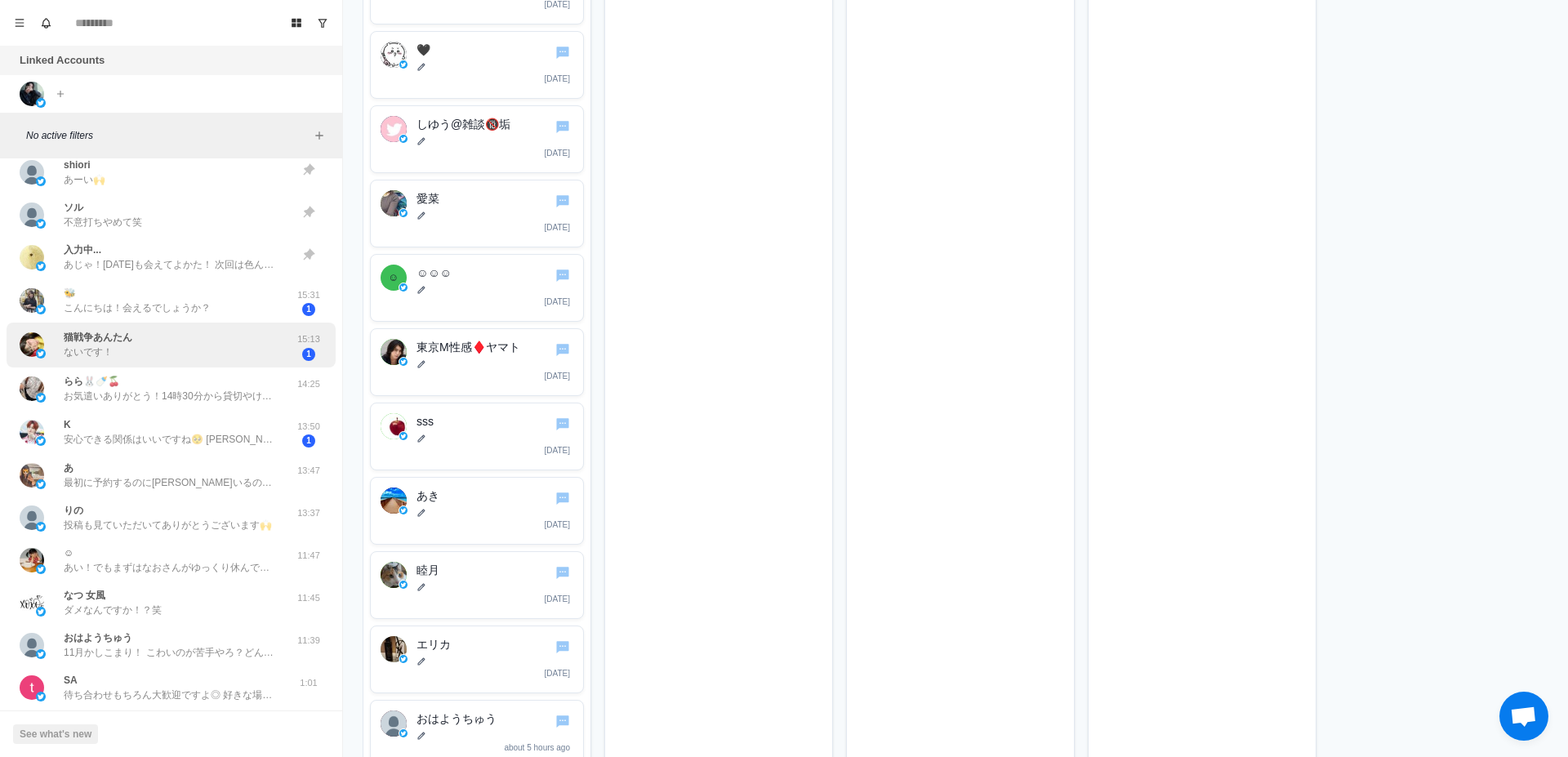
click at [204, 344] on div "猫戦争あんたん ないです！" at bounding box center [154, 344] width 269 height 32
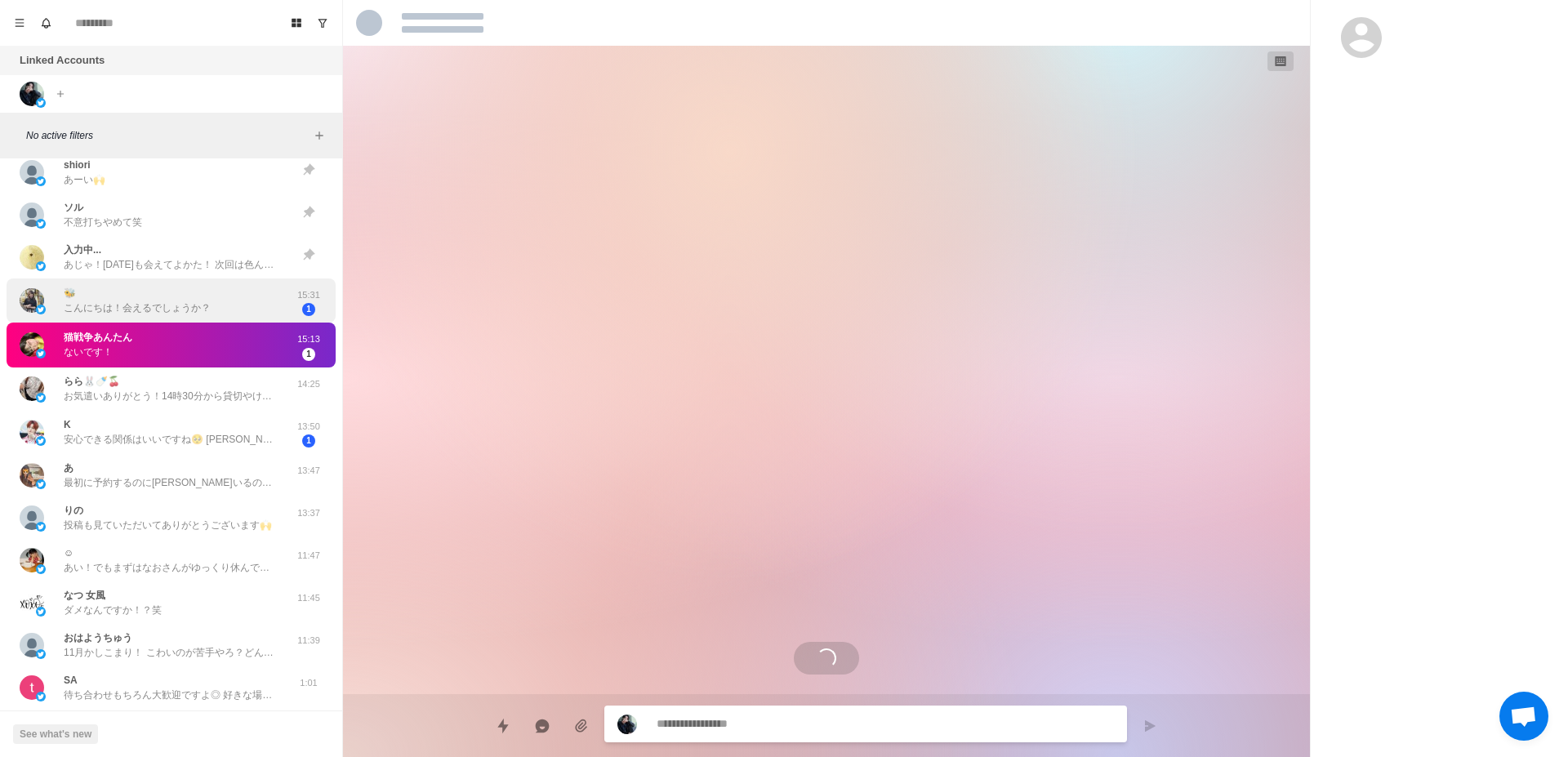
click at [197, 313] on p "こんにちは！会えるでしょうか？" at bounding box center [137, 307] width 147 height 15
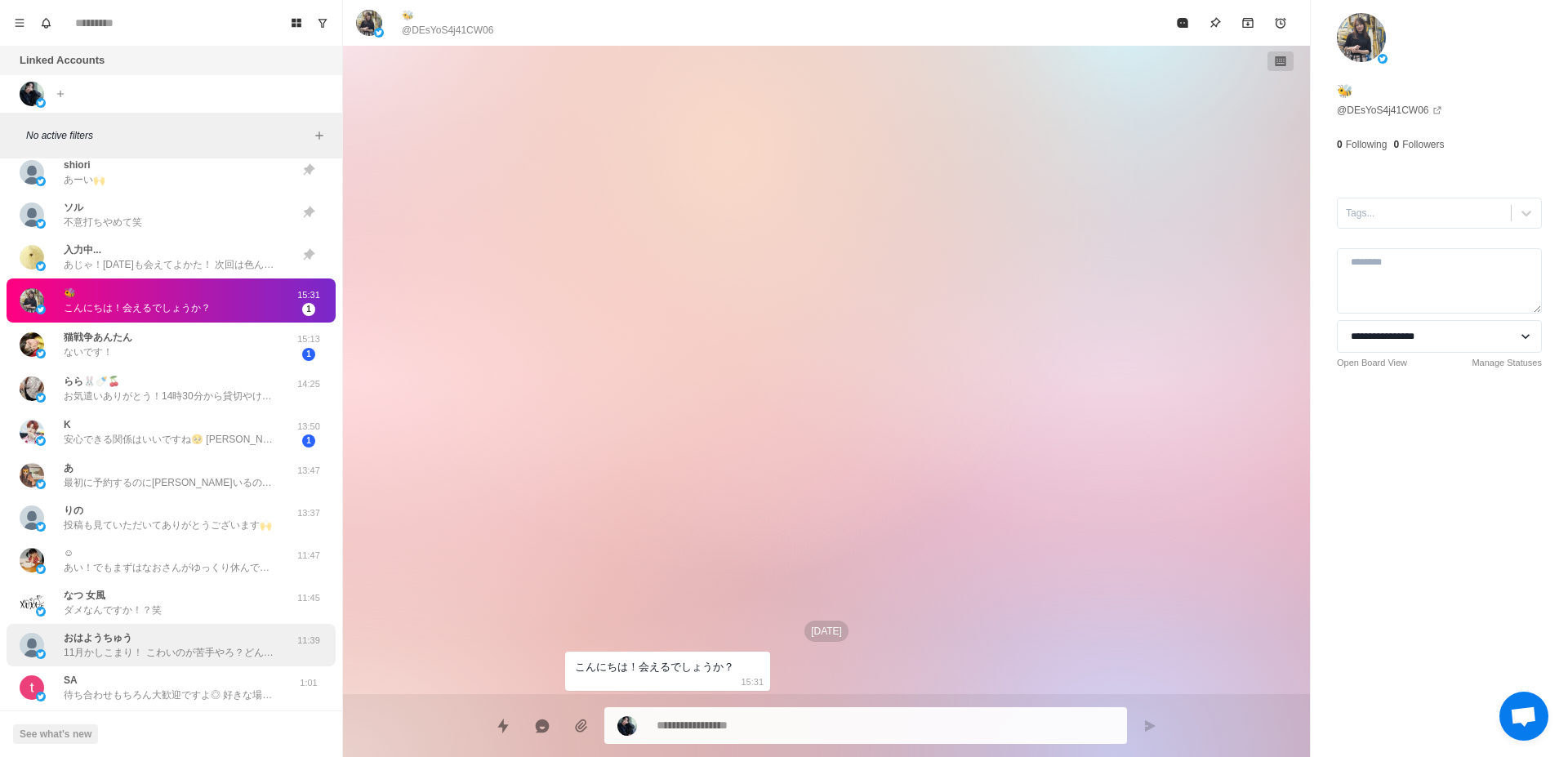
click at [219, 646] on p "11月かしこまり！ こわいのが苦手やろ？どんなことしたい？" at bounding box center [170, 652] width 212 height 15
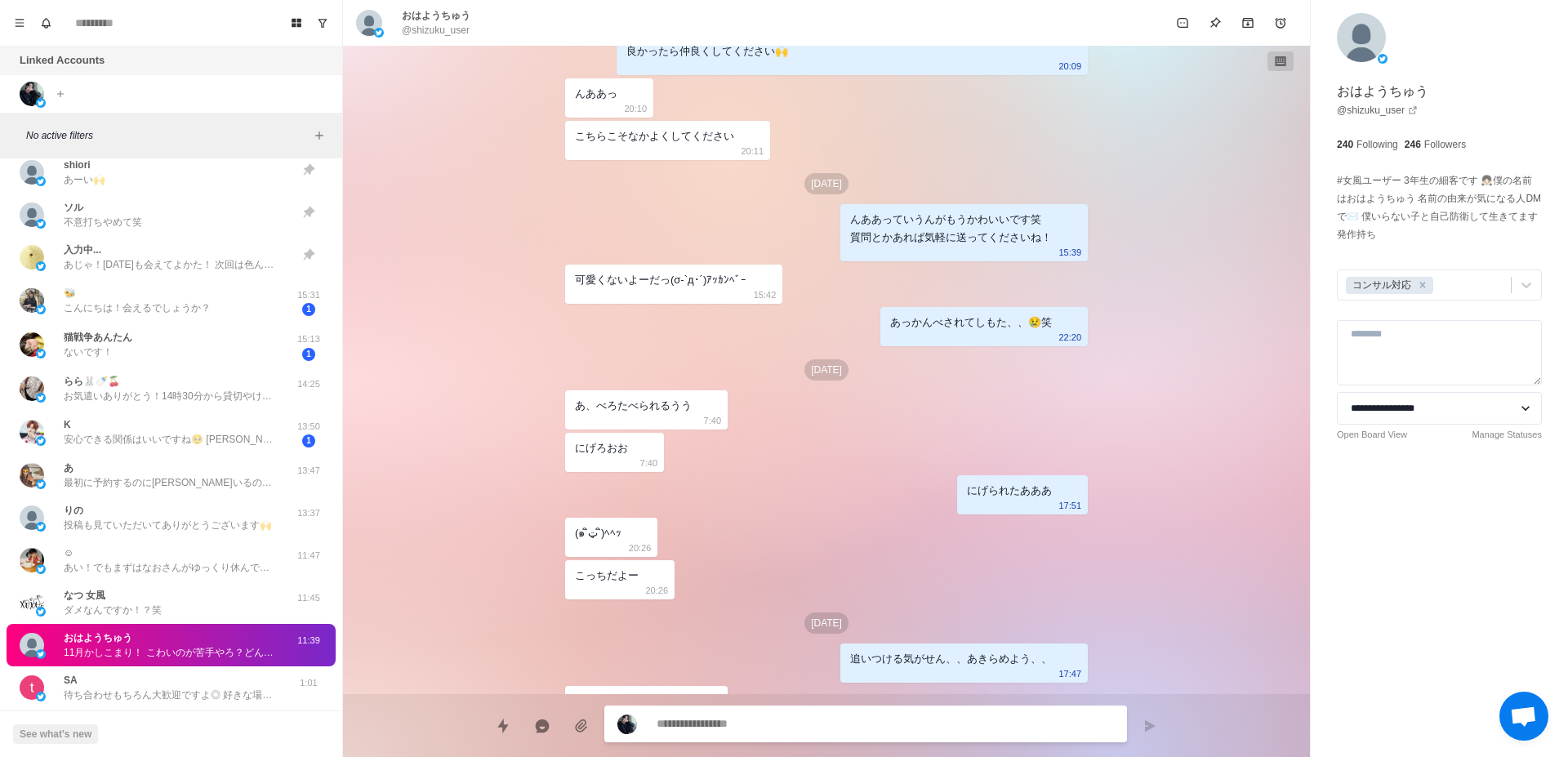
scroll to position [699, 0]
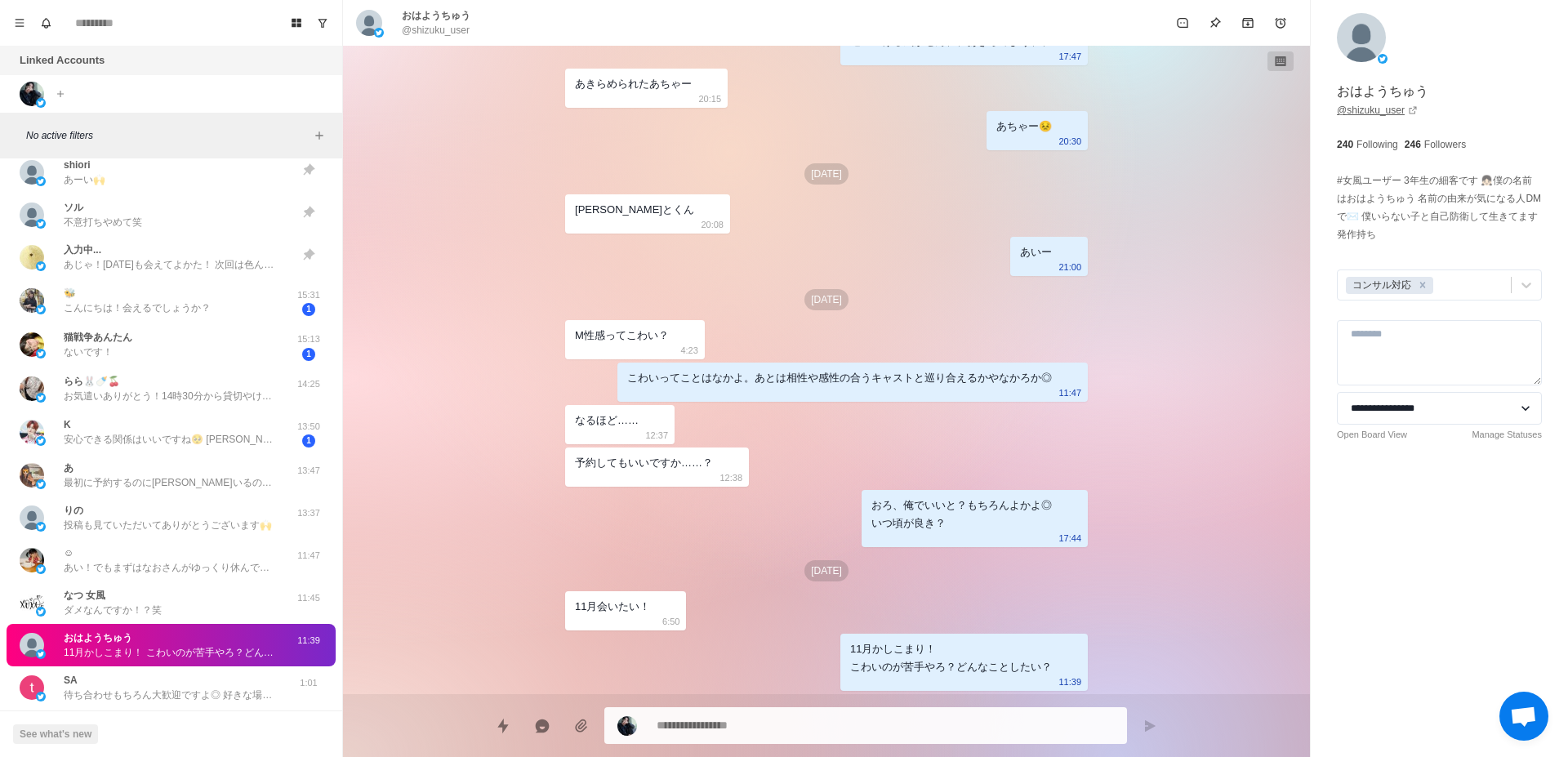
click at [1366, 113] on link "@ shizuku_user" at bounding box center [1378, 110] width 81 height 15
type textarea "*"
